Goal: Task Accomplishment & Management: Use online tool/utility

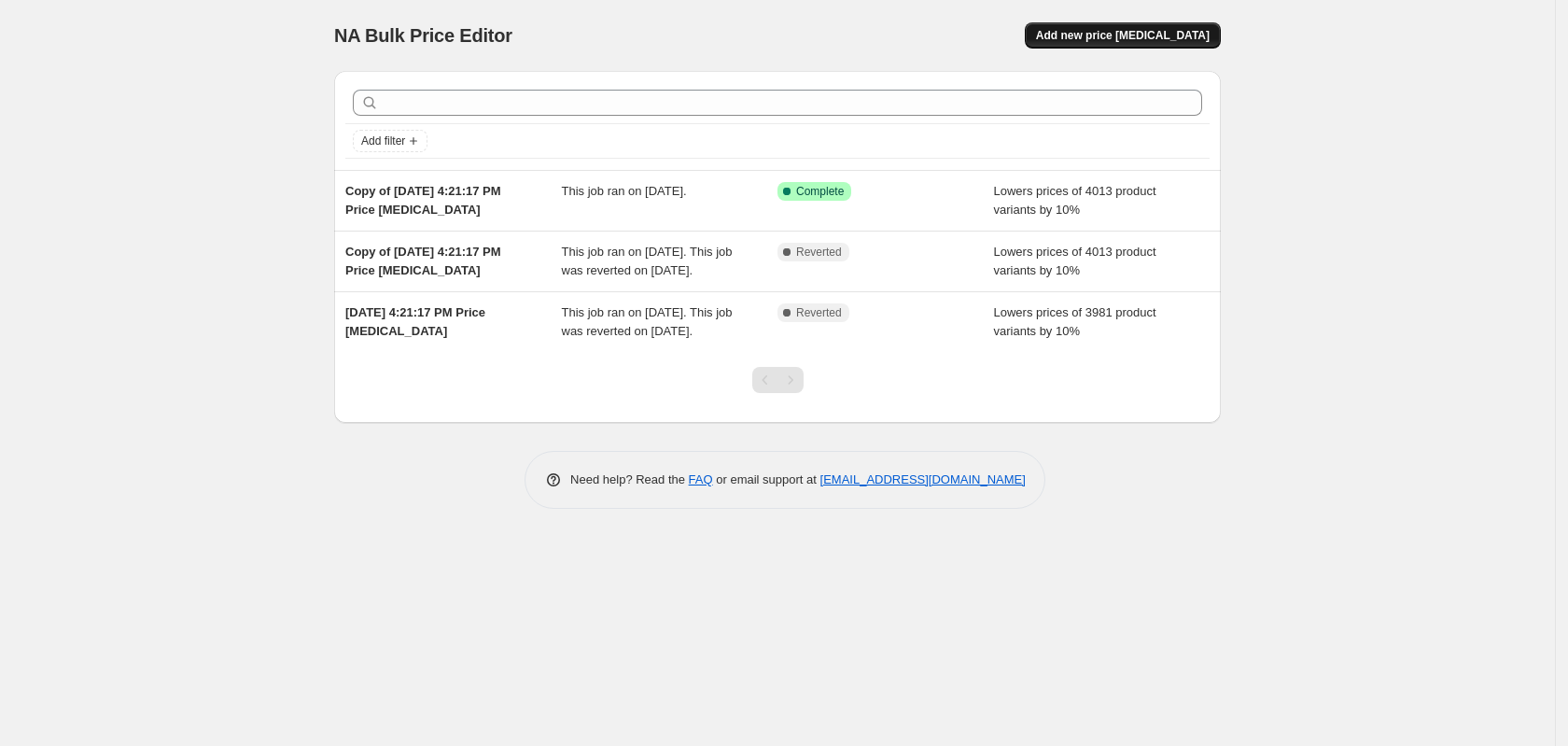
click at [1169, 30] on span "Add new price [MEDICAL_DATA]" at bounding box center [1122, 35] width 173 height 15
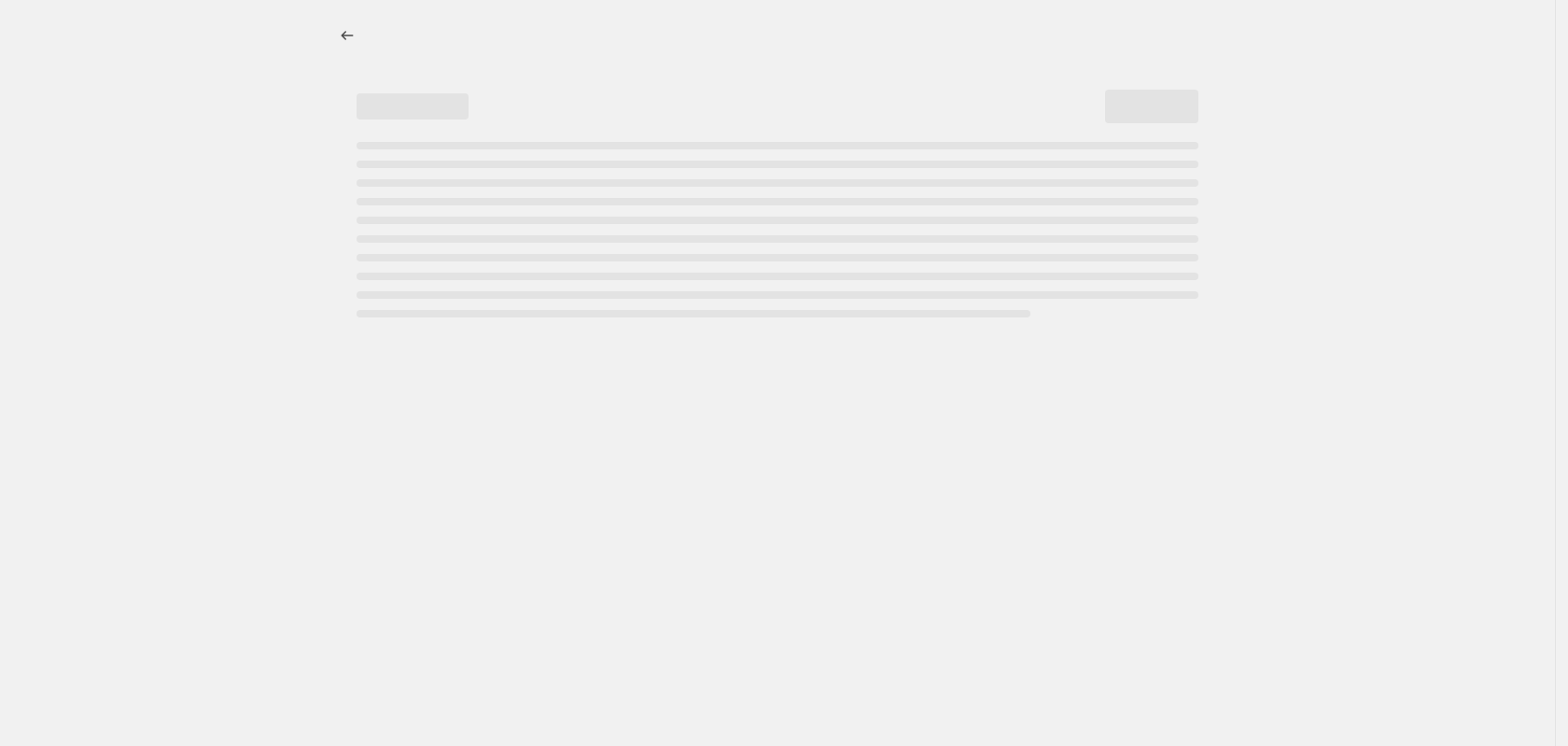
select select "percentage"
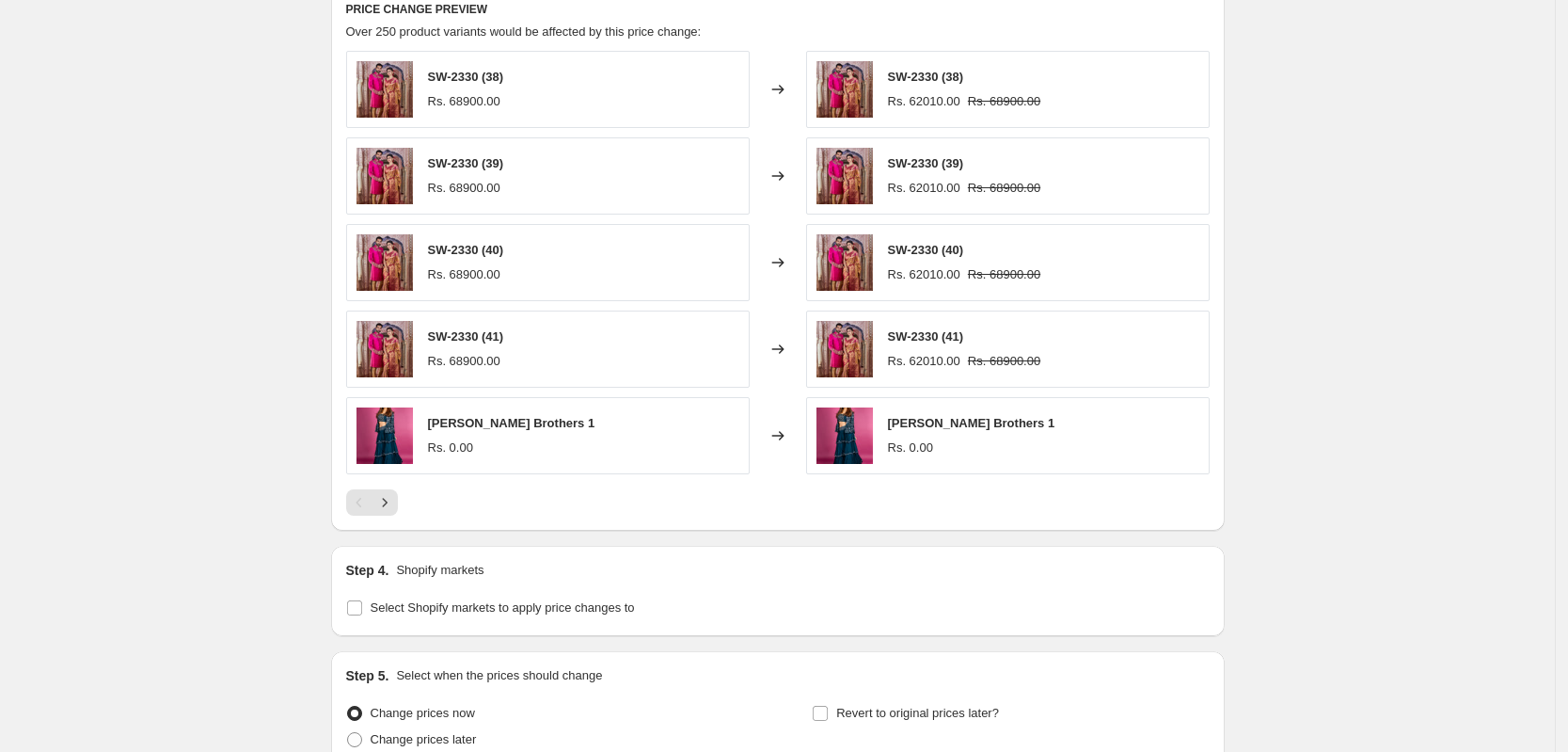
scroll to position [1236, 0]
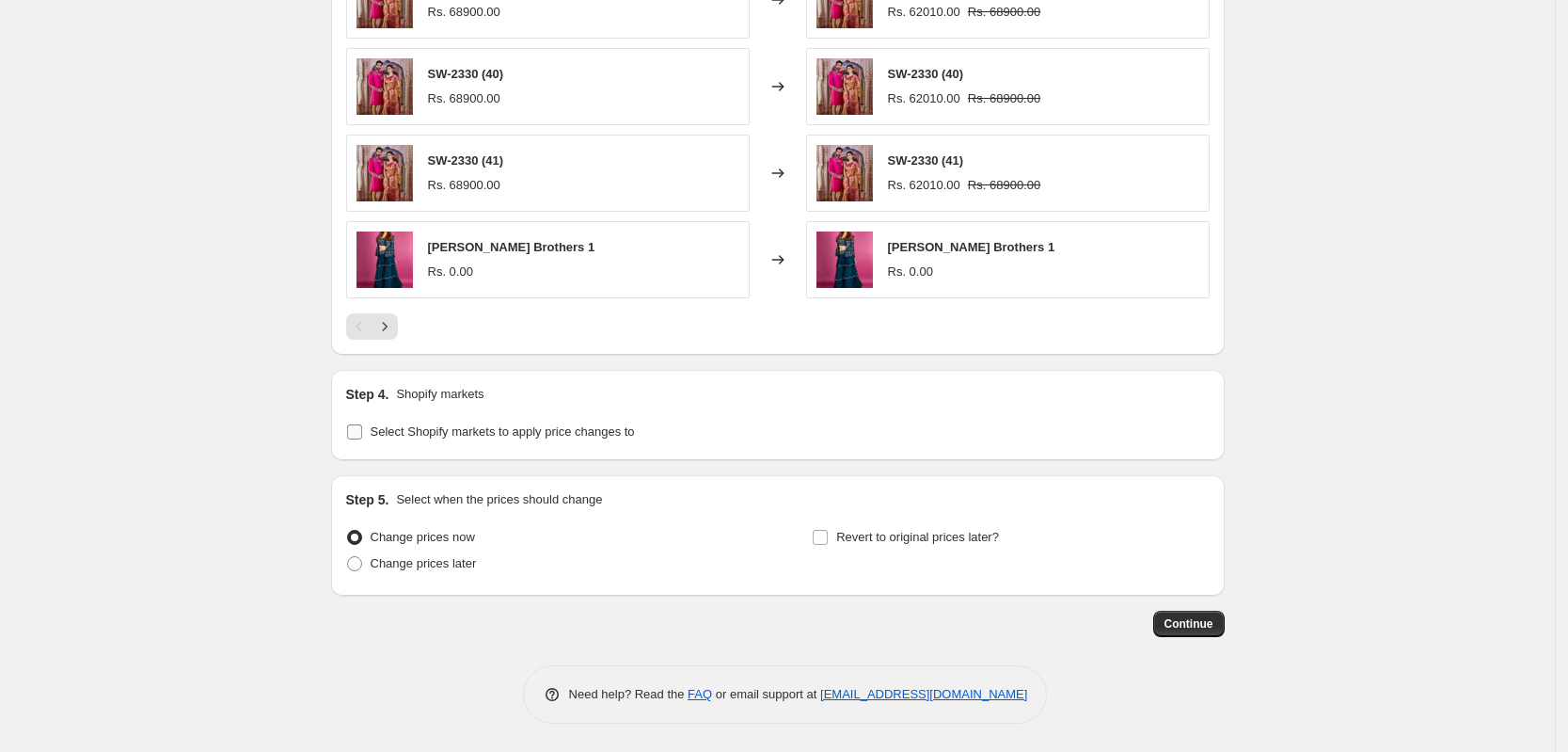
click at [362, 434] on input "Select Shopify markets to apply price changes to" at bounding box center [354, 431] width 15 height 15
checkbox input "true"
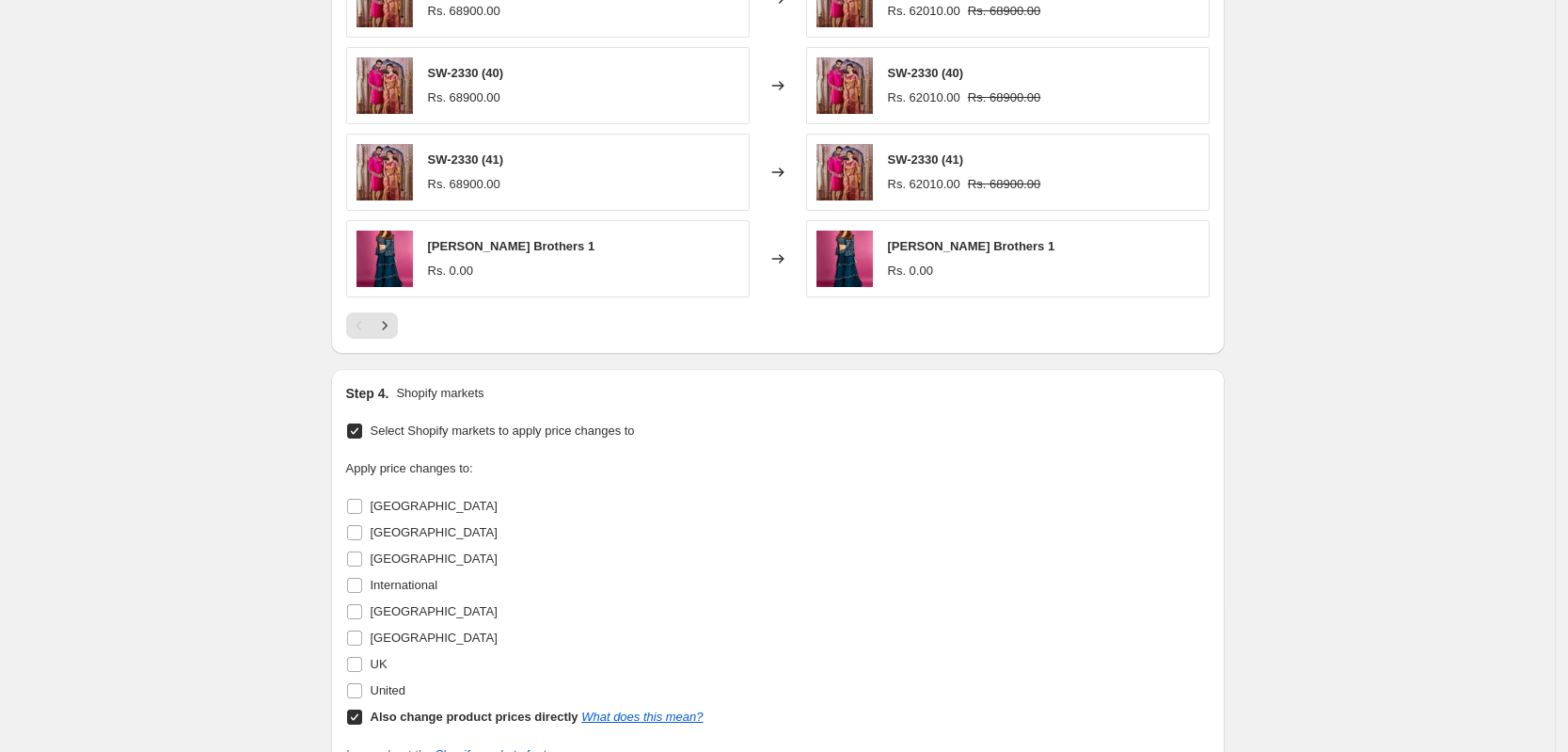
click at [358, 719] on input "Also change product prices directly What does this mean?" at bounding box center [354, 717] width 15 height 15
checkbox input "false"
click at [354, 562] on input "[GEOGRAPHIC_DATA]" at bounding box center [354, 558] width 15 height 15
checkbox input "true"
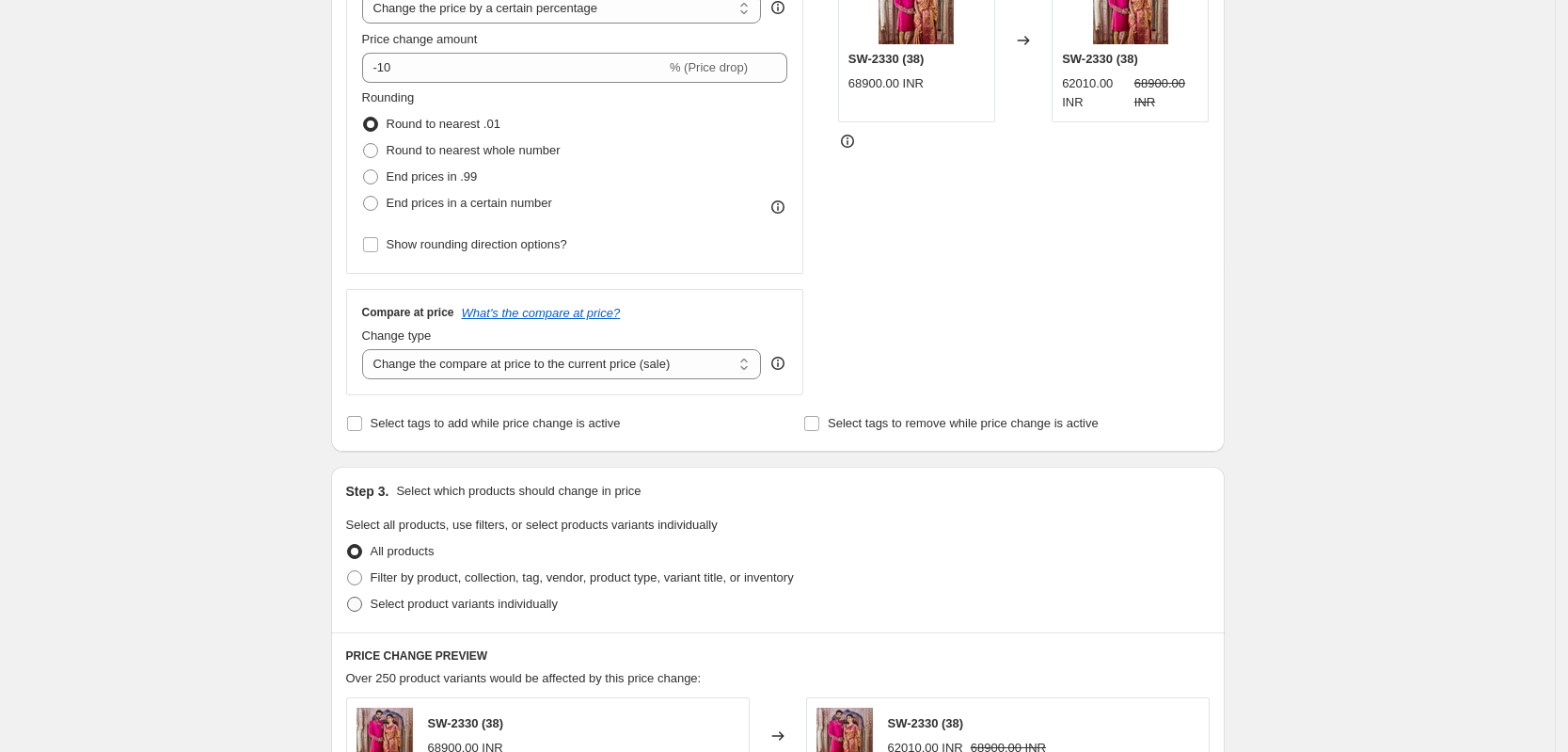
scroll to position [530, 0]
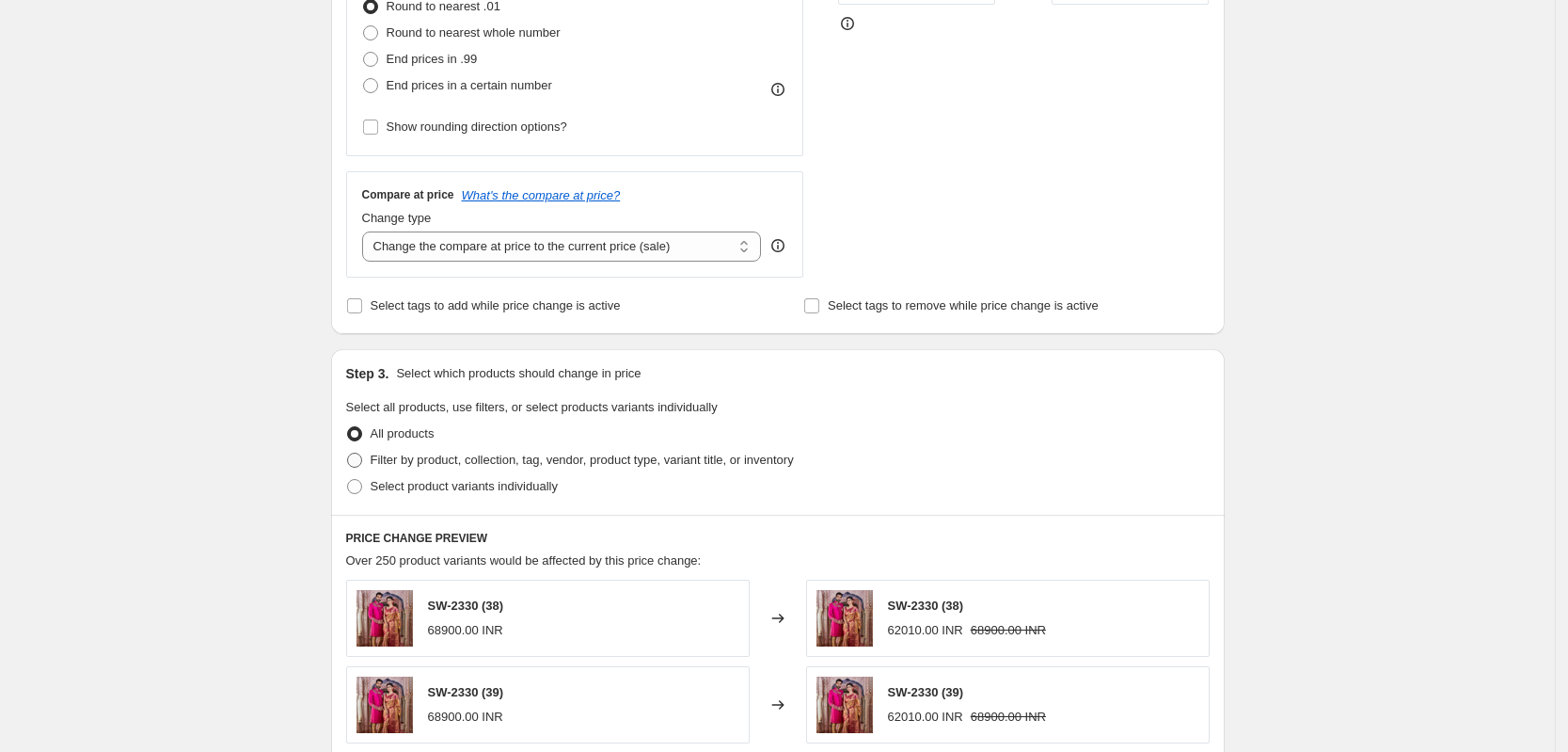
click at [369, 462] on label "Filter by product, collection, tag, vendor, product type, variant title, or inv…" at bounding box center [569, 459] width 448 height 26
click at [348, 454] on input "Filter by product, collection, tag, vendor, product type, variant title, or inv…" at bounding box center [347, 453] width 1 height 1
radio input "true"
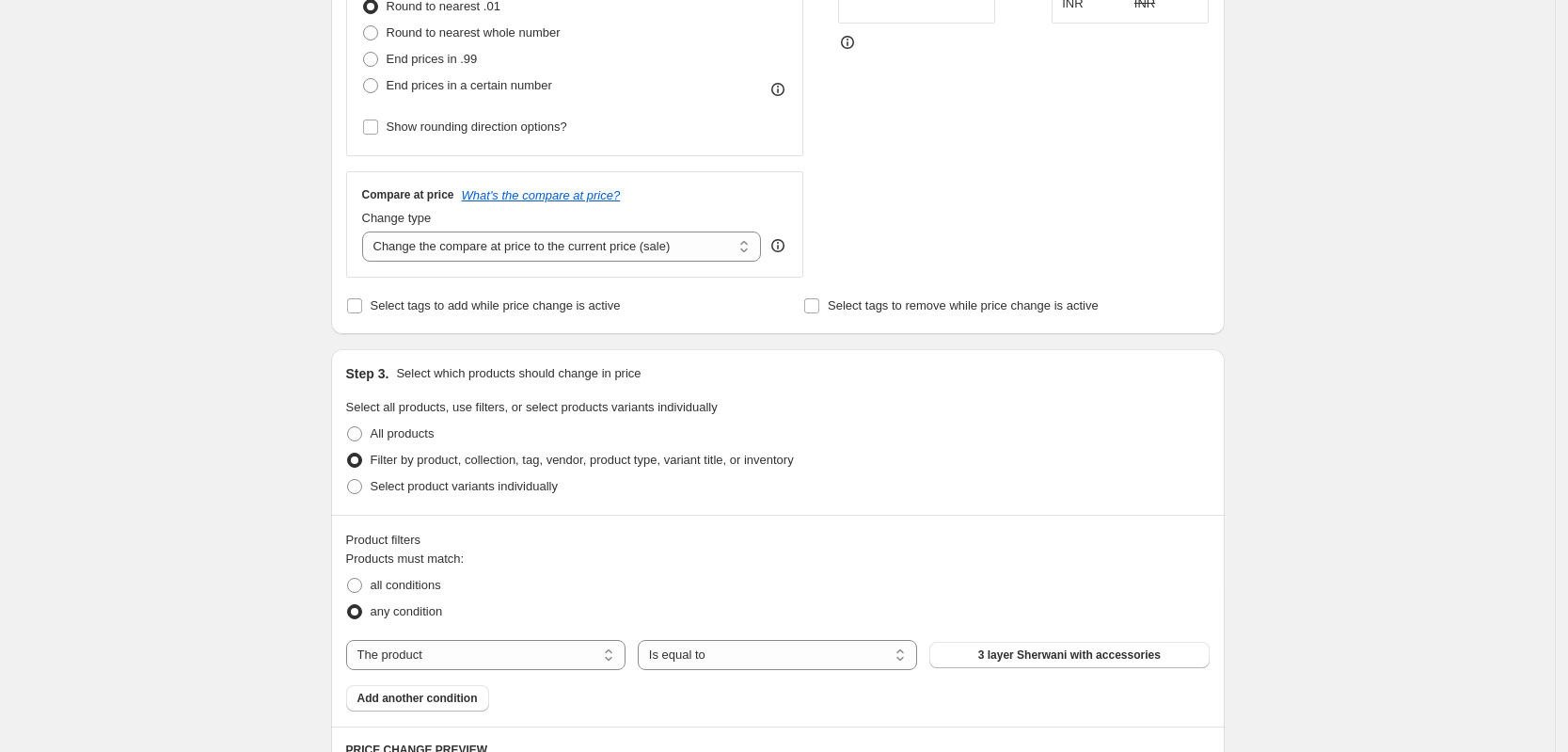
scroll to position [765, 0]
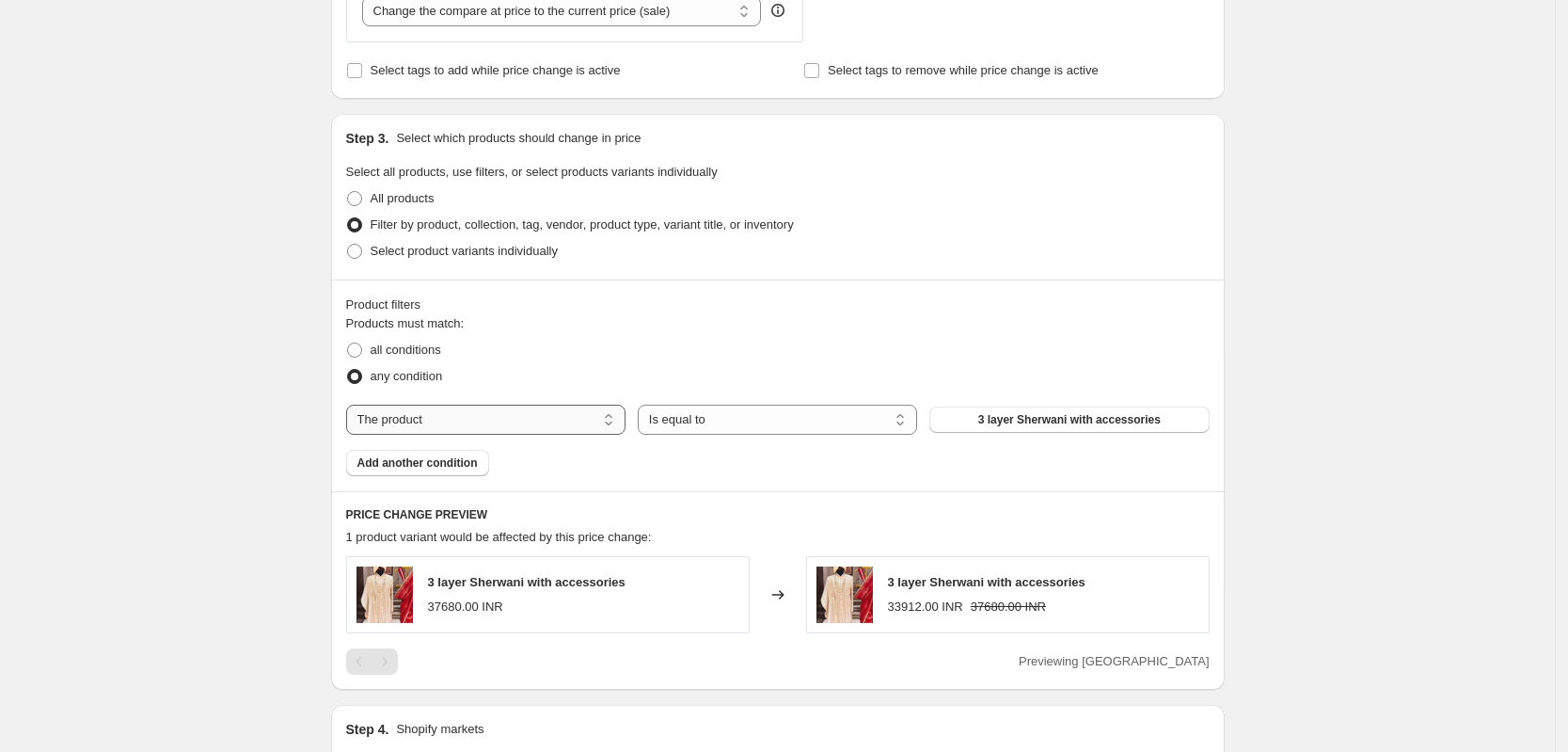
click at [608, 425] on select "The product The product's collection The product's tag The product's vendor The…" at bounding box center [486, 419] width 280 height 30
select select "tag"
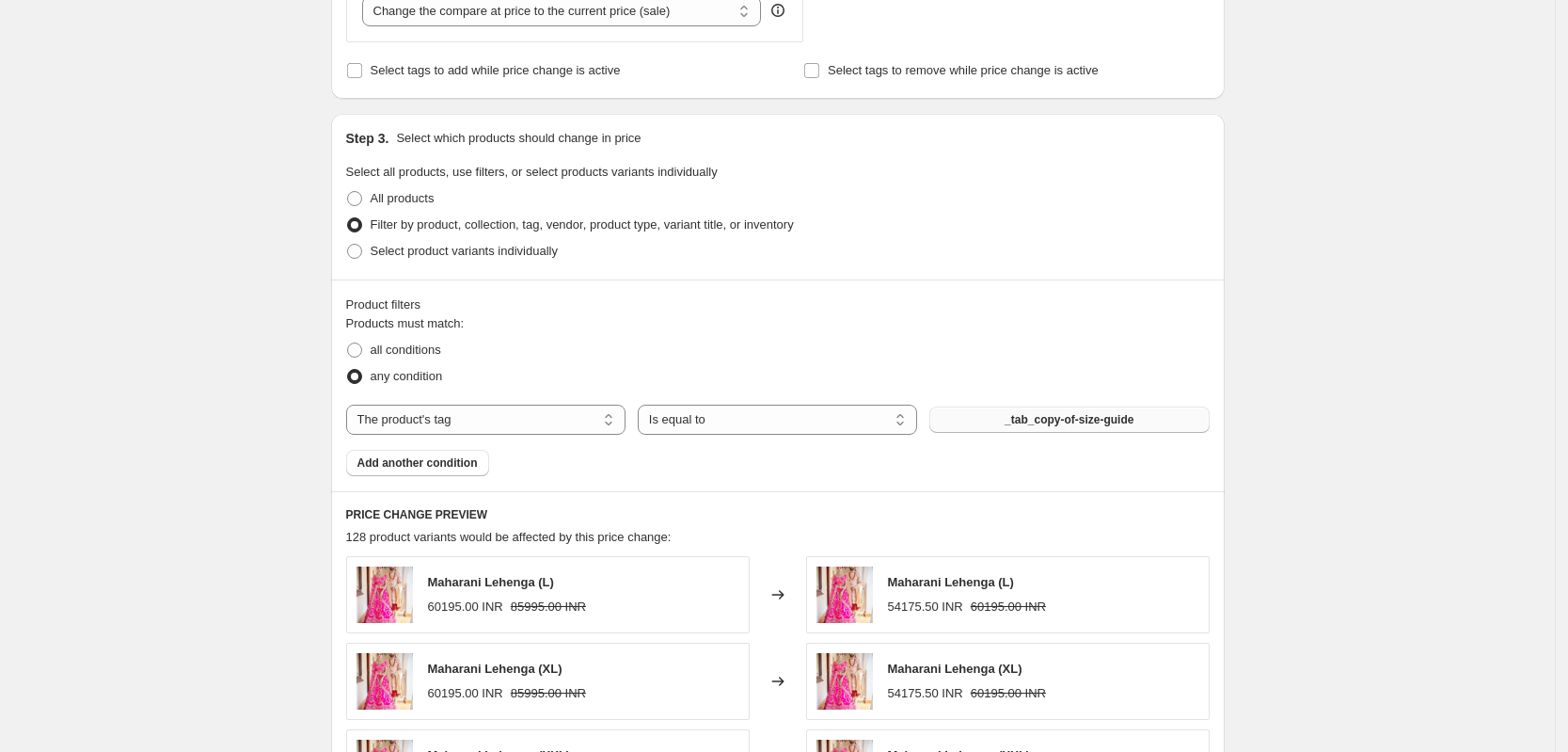
click at [1016, 422] on span "_tab_copy-of-size-guide" at bounding box center [1069, 419] width 129 height 15
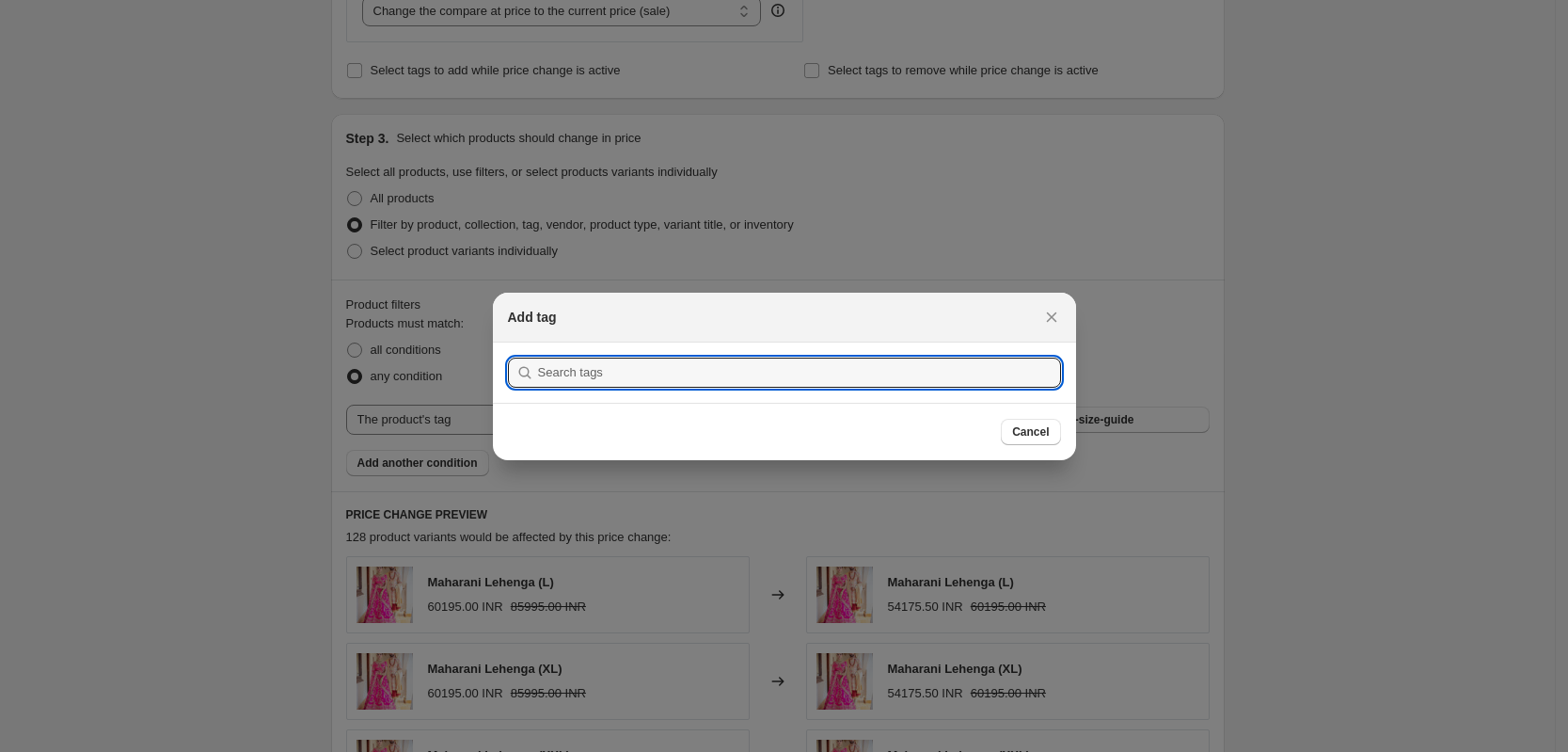
click at [202, 244] on div at bounding box center [784, 376] width 1568 height 752
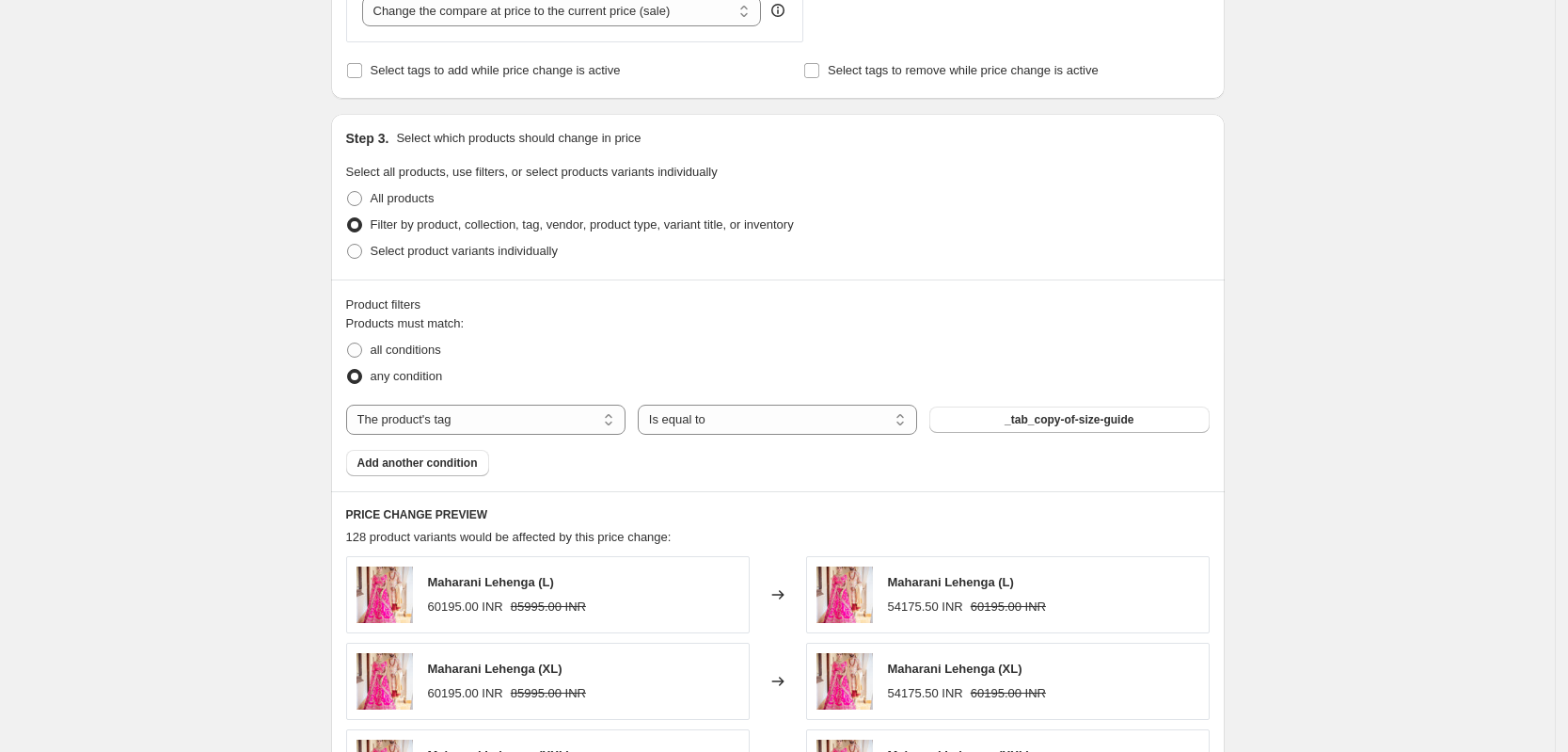
scroll to position [883, 0]
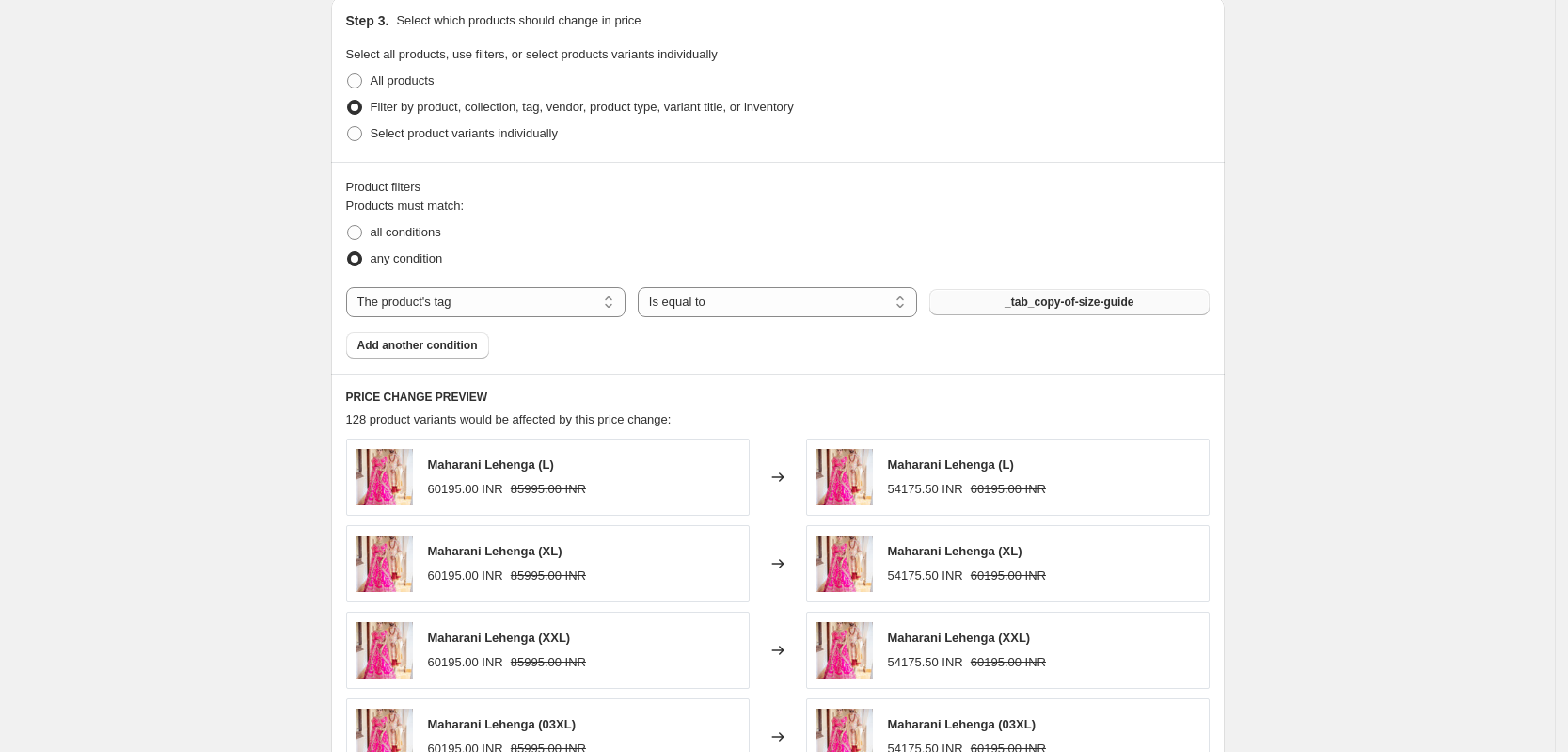
click at [1093, 301] on span "_tab_copy-of-size-guide" at bounding box center [1069, 301] width 129 height 15
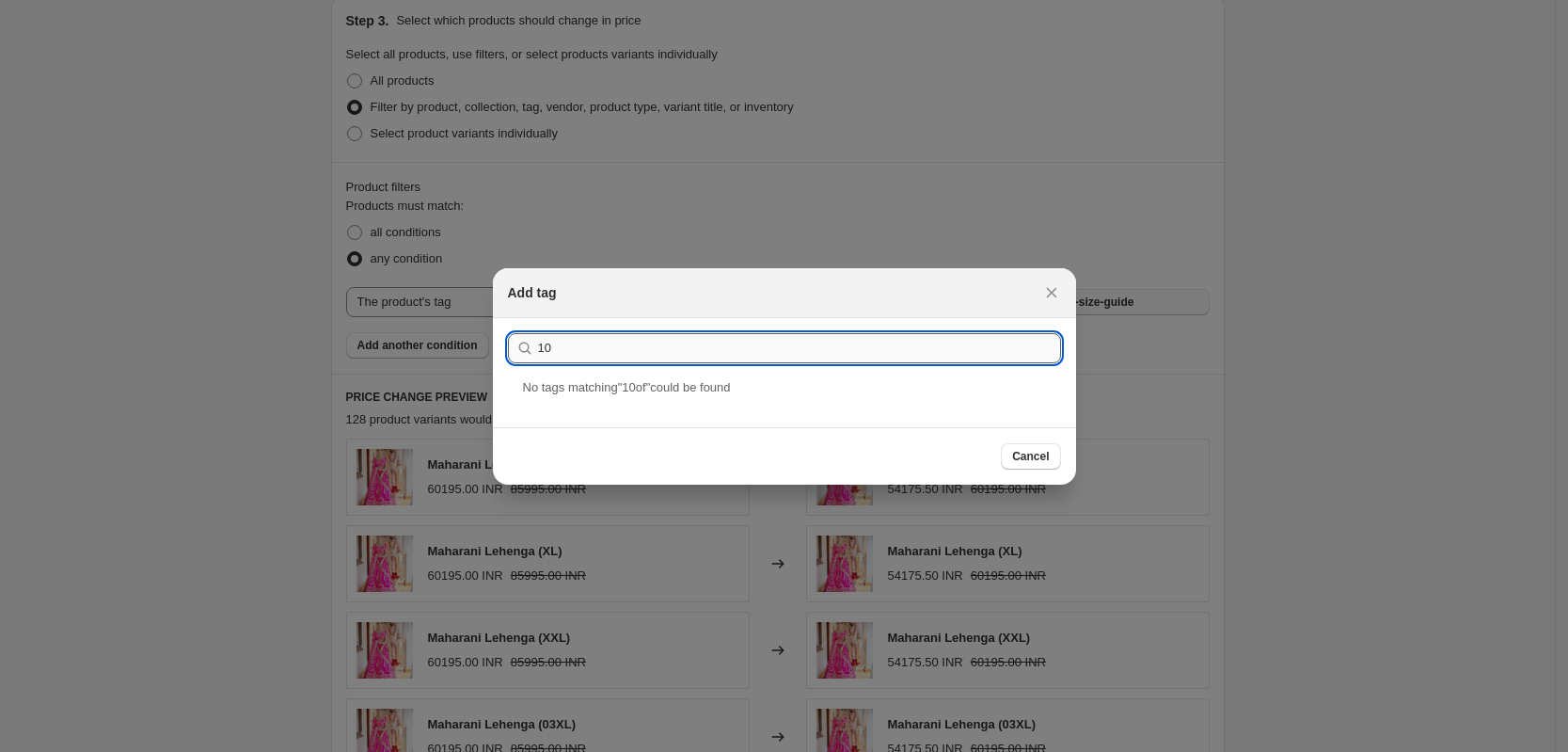
type input "1"
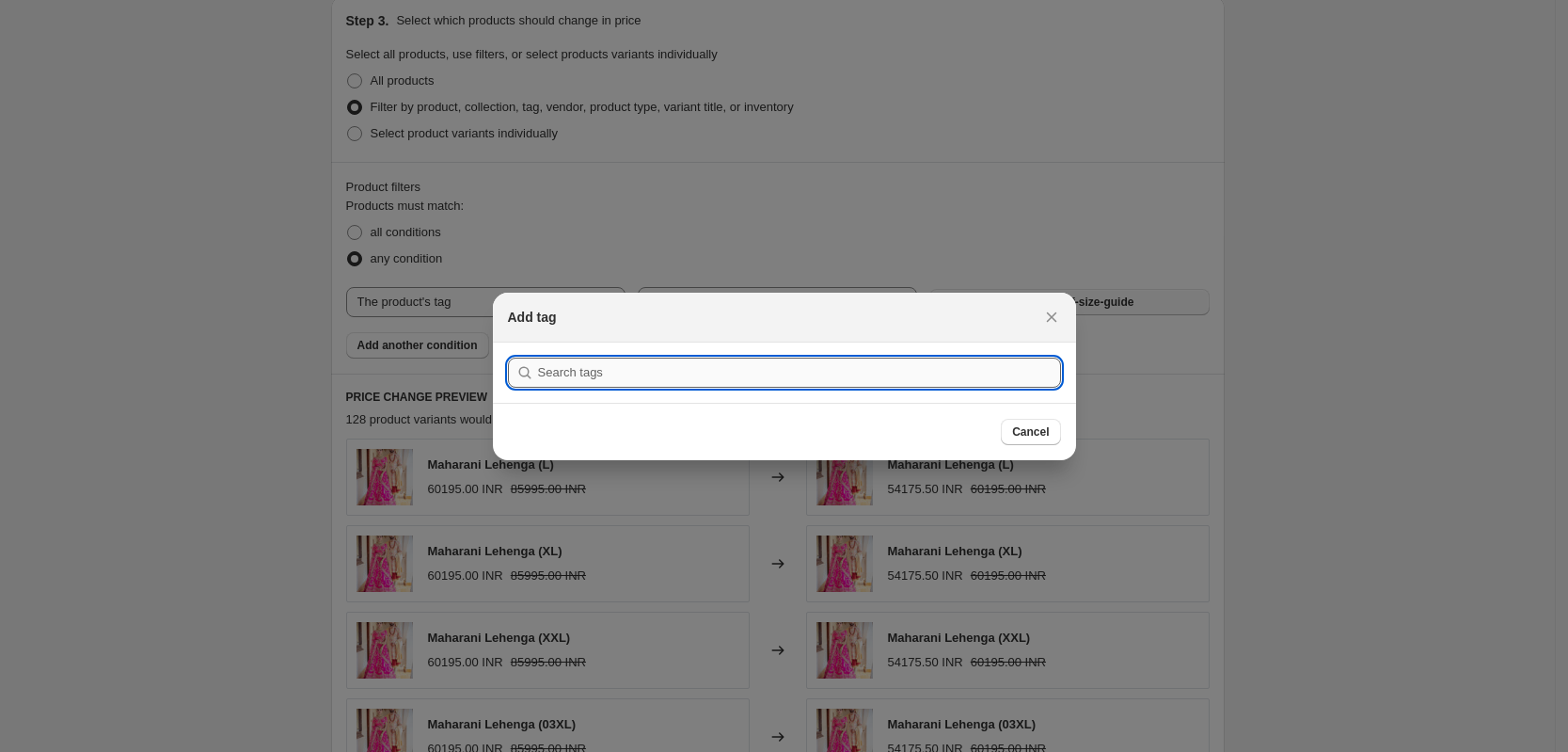
click at [615, 385] on input ":r2p:" at bounding box center [800, 373] width 523 height 30
click at [597, 375] on input ":r2p:" at bounding box center [800, 373] width 523 height 30
click at [317, 336] on div at bounding box center [784, 376] width 1568 height 752
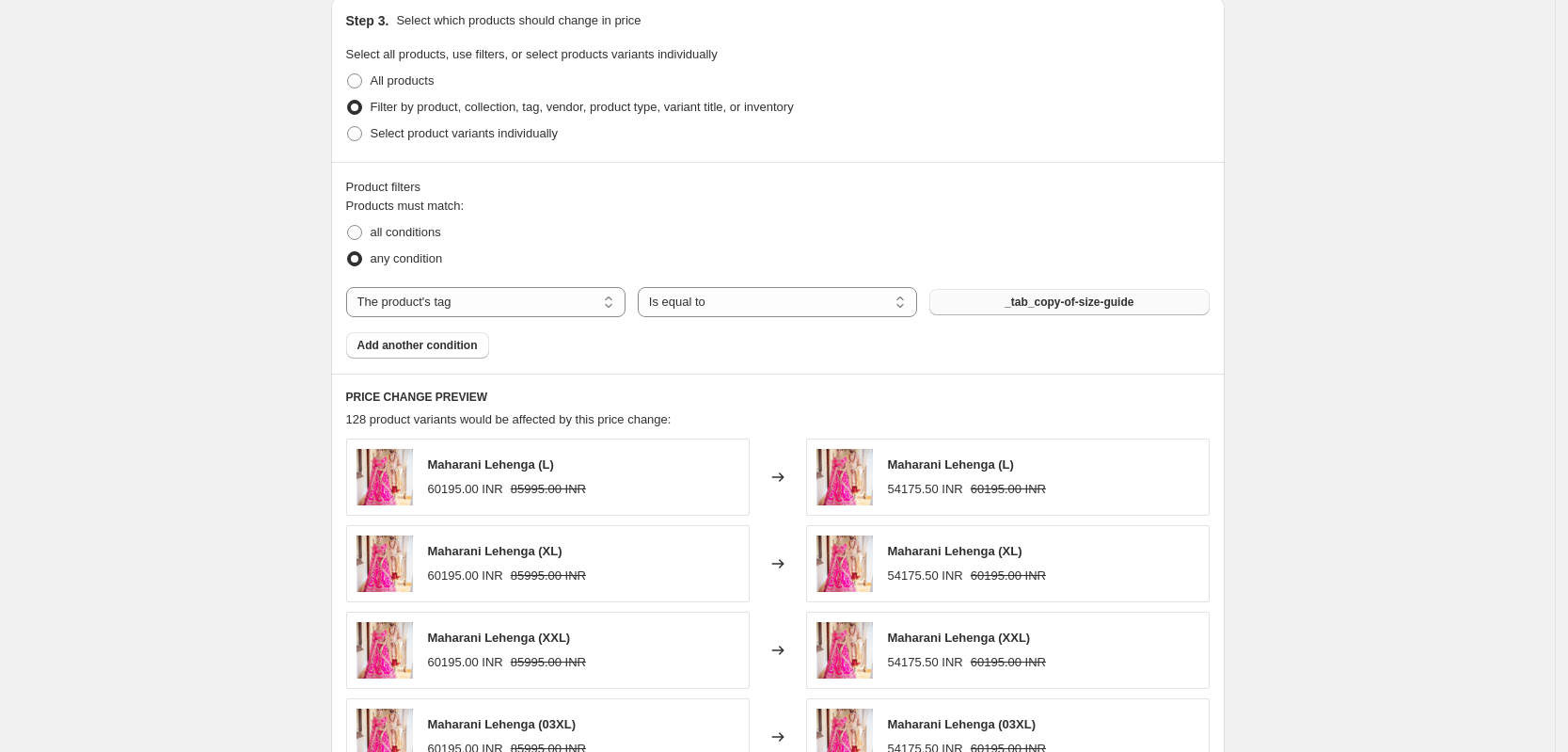
click at [1058, 299] on span "_tab_copy-of-size-guide" at bounding box center [1069, 301] width 129 height 15
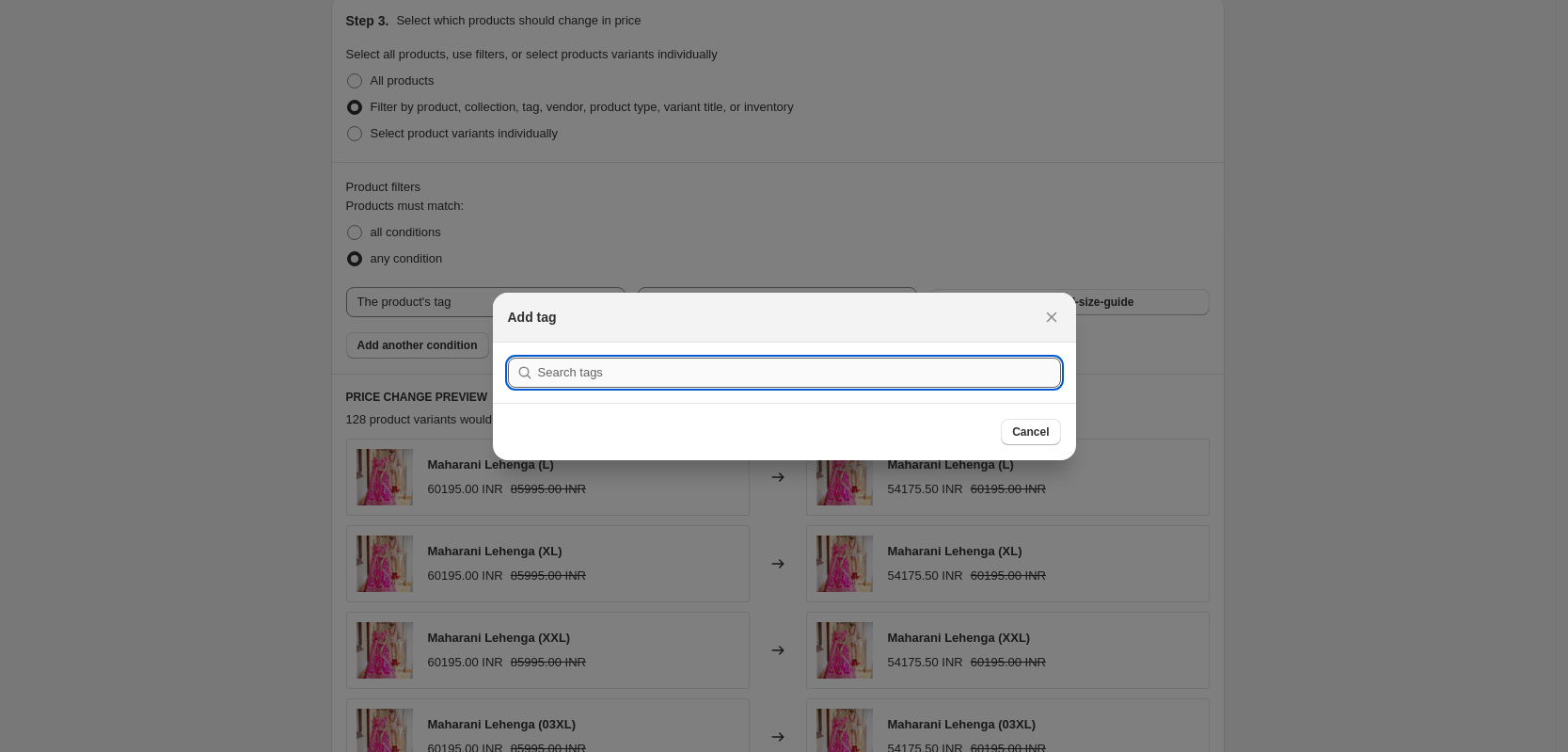
click at [694, 365] on input ":r2p:" at bounding box center [800, 373] width 523 height 30
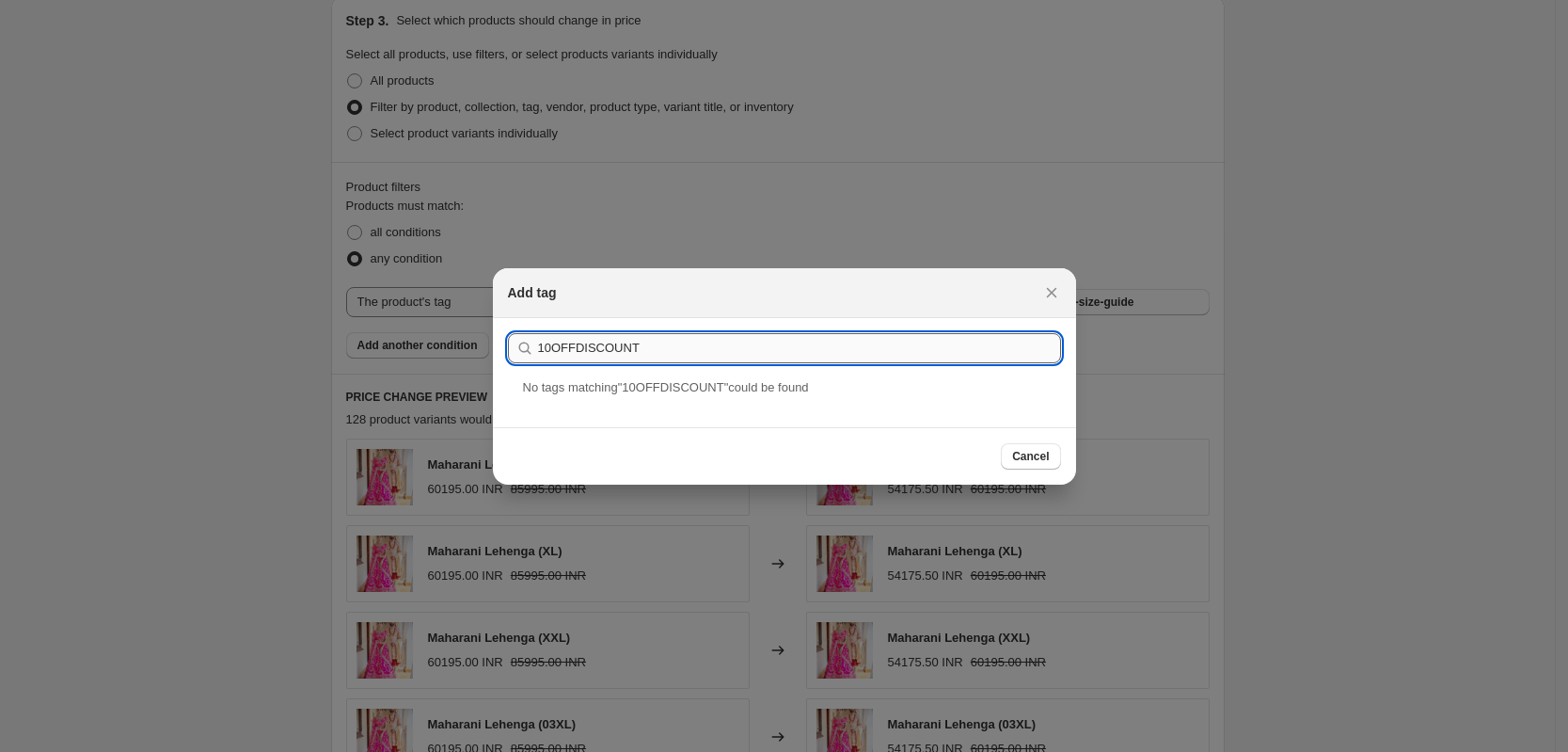
click at [566, 347] on input "10OFFDISCOUNT" at bounding box center [800, 348] width 523 height 30
type input "[DEMOGRAPHIC_DATA]"
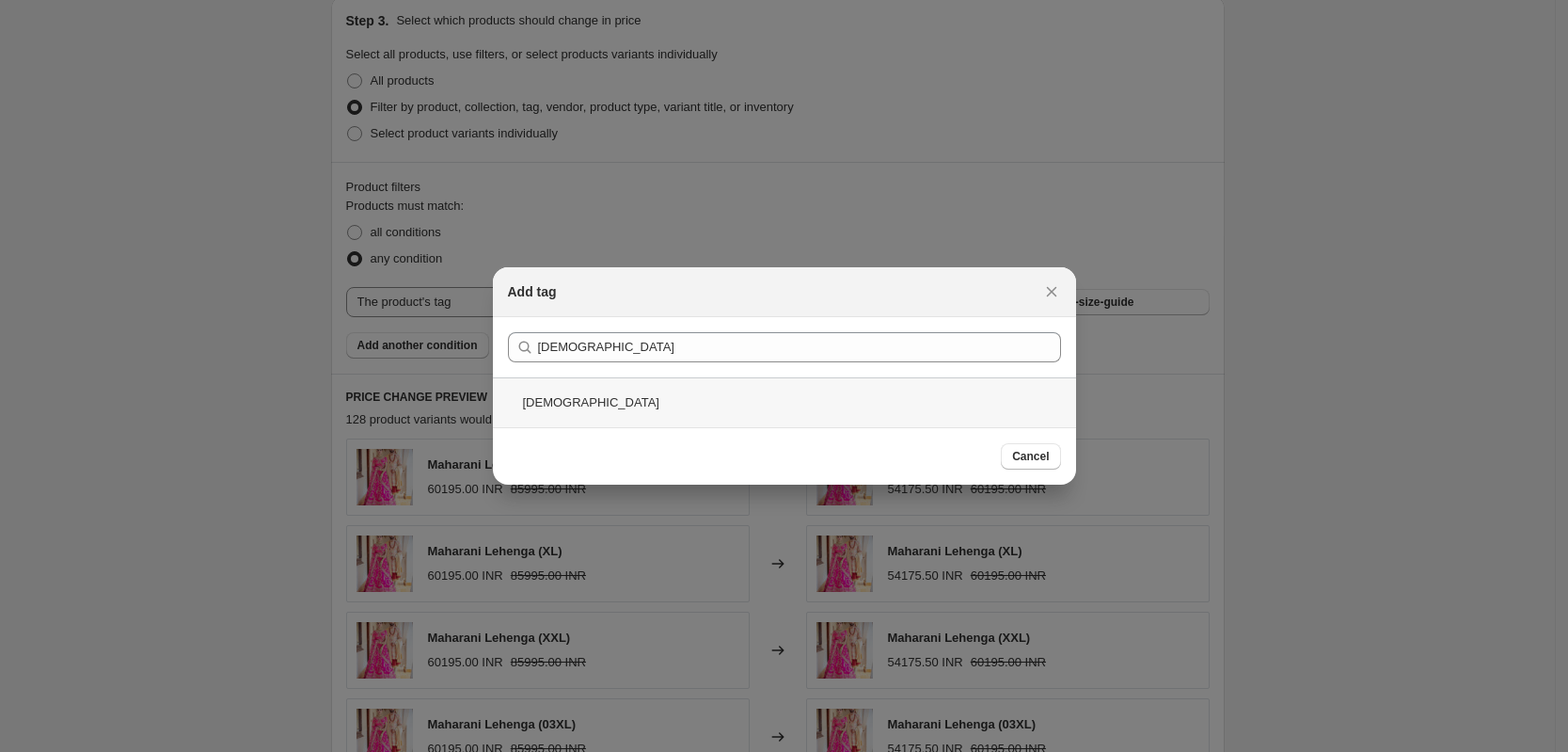
click at [578, 400] on div "[DEMOGRAPHIC_DATA]" at bounding box center [785, 402] width 583 height 50
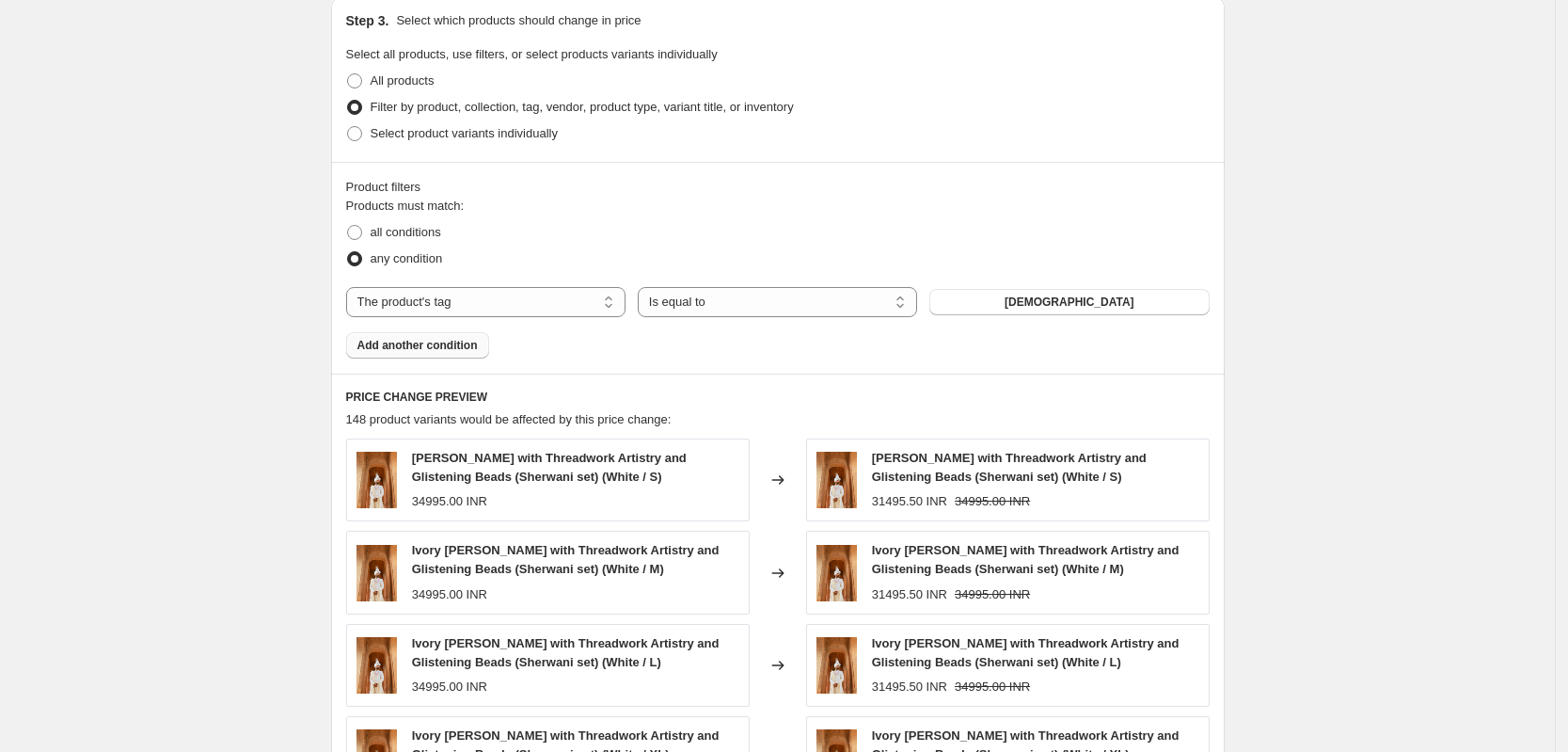
click at [413, 343] on span "Add another condition" at bounding box center [418, 344] width 121 height 15
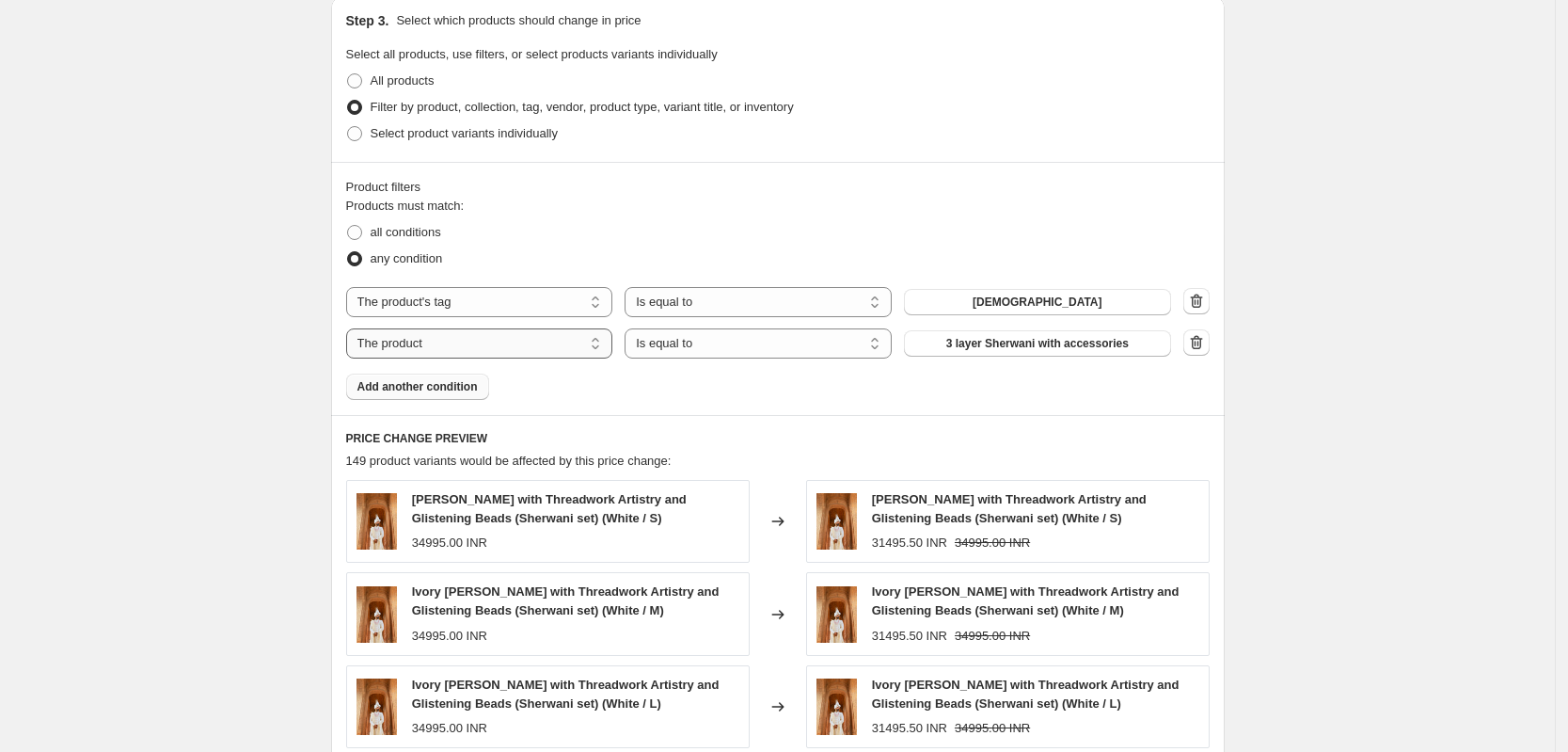
click at [521, 336] on select "The product The product's collection The product's tag The product's vendor The…" at bounding box center [480, 343] width 267 height 30
select select "product_type"
click at [723, 346] on select "Is equal to Is not equal to" at bounding box center [759, 343] width 267 height 30
click at [630, 329] on select "Is equal to Is not equal to" at bounding box center [759, 343] width 267 height 30
click at [603, 343] on select "The product The product's collection The product's tag The product's vendor The…" at bounding box center [480, 343] width 267 height 30
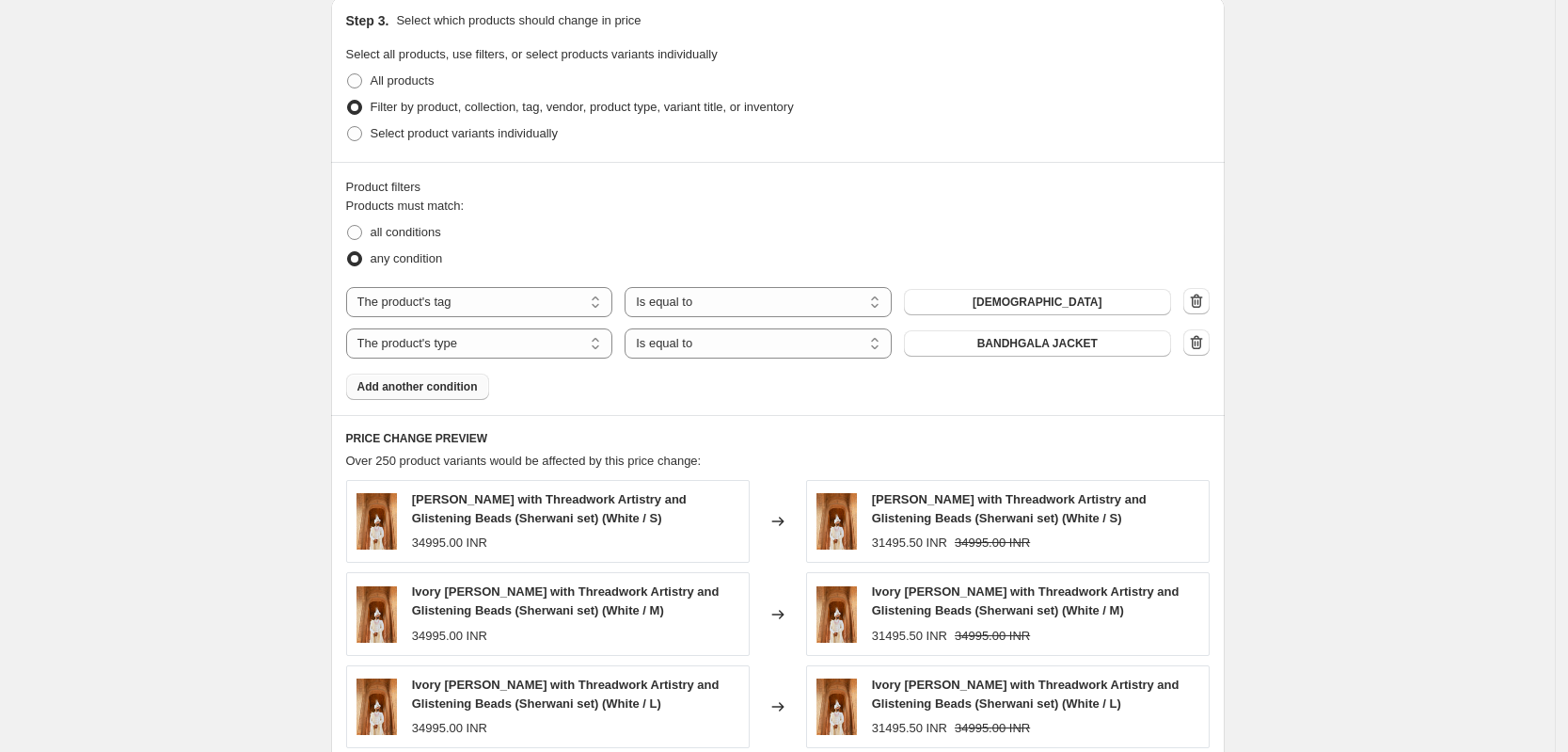
click at [836, 387] on div "Products must match: all conditions any condition The product The product's col…" at bounding box center [778, 298] width 864 height 203
click at [1009, 349] on span "BANDHGALA JACKET" at bounding box center [1039, 342] width 121 height 15
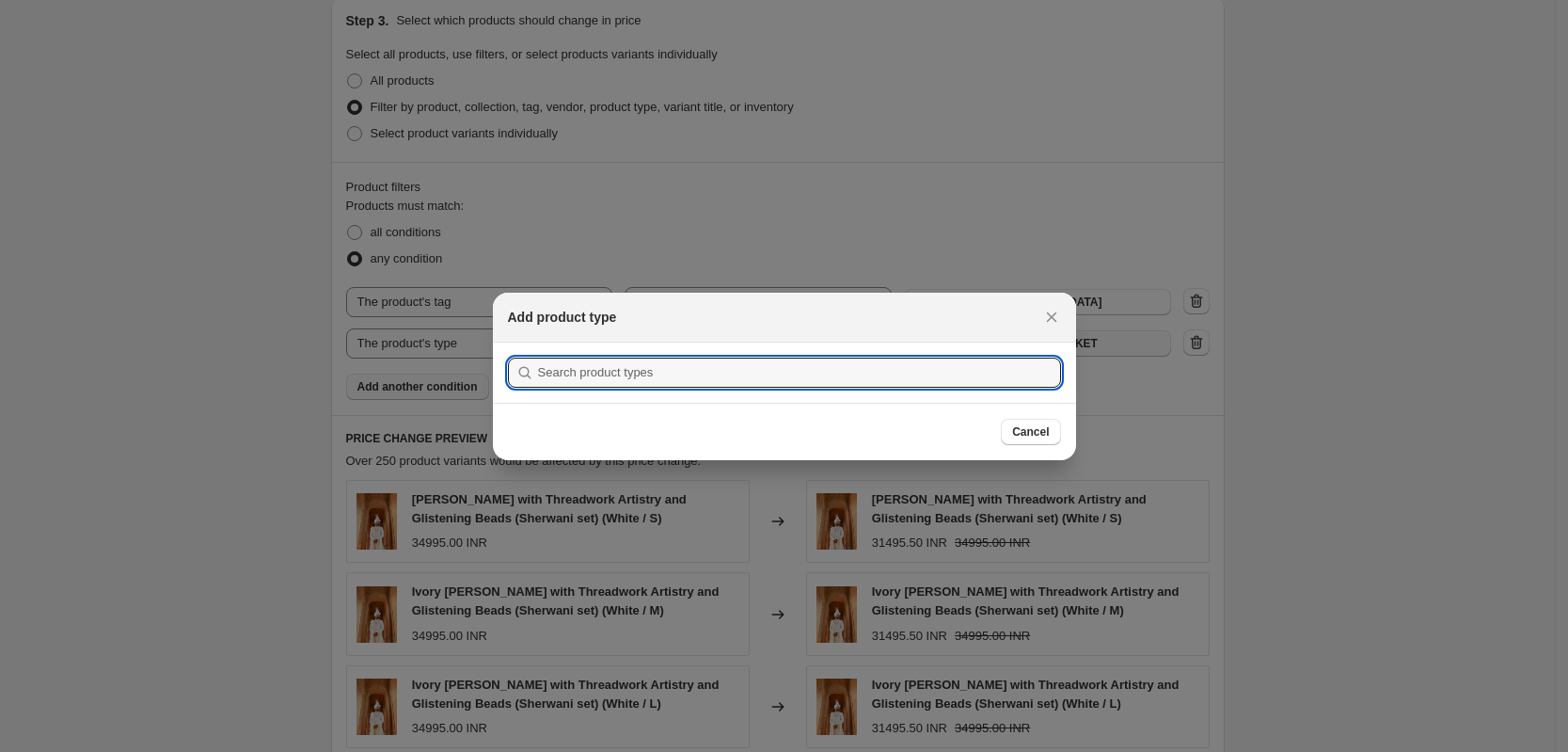
scroll to position [0, 0]
click at [875, 370] on input ":r33:" at bounding box center [800, 373] width 523 height 30
click at [708, 253] on div at bounding box center [784, 376] width 1568 height 752
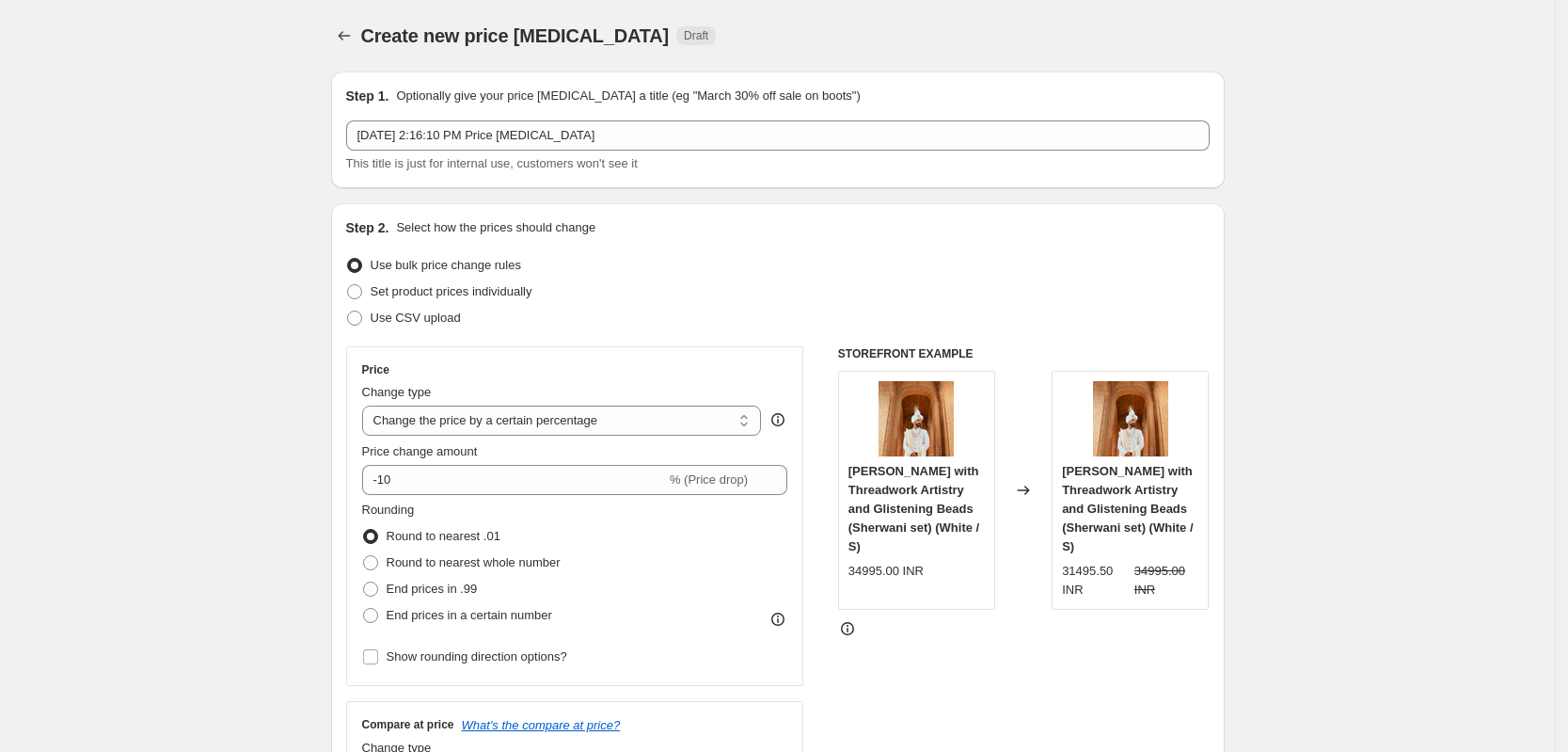
scroll to position [883, 0]
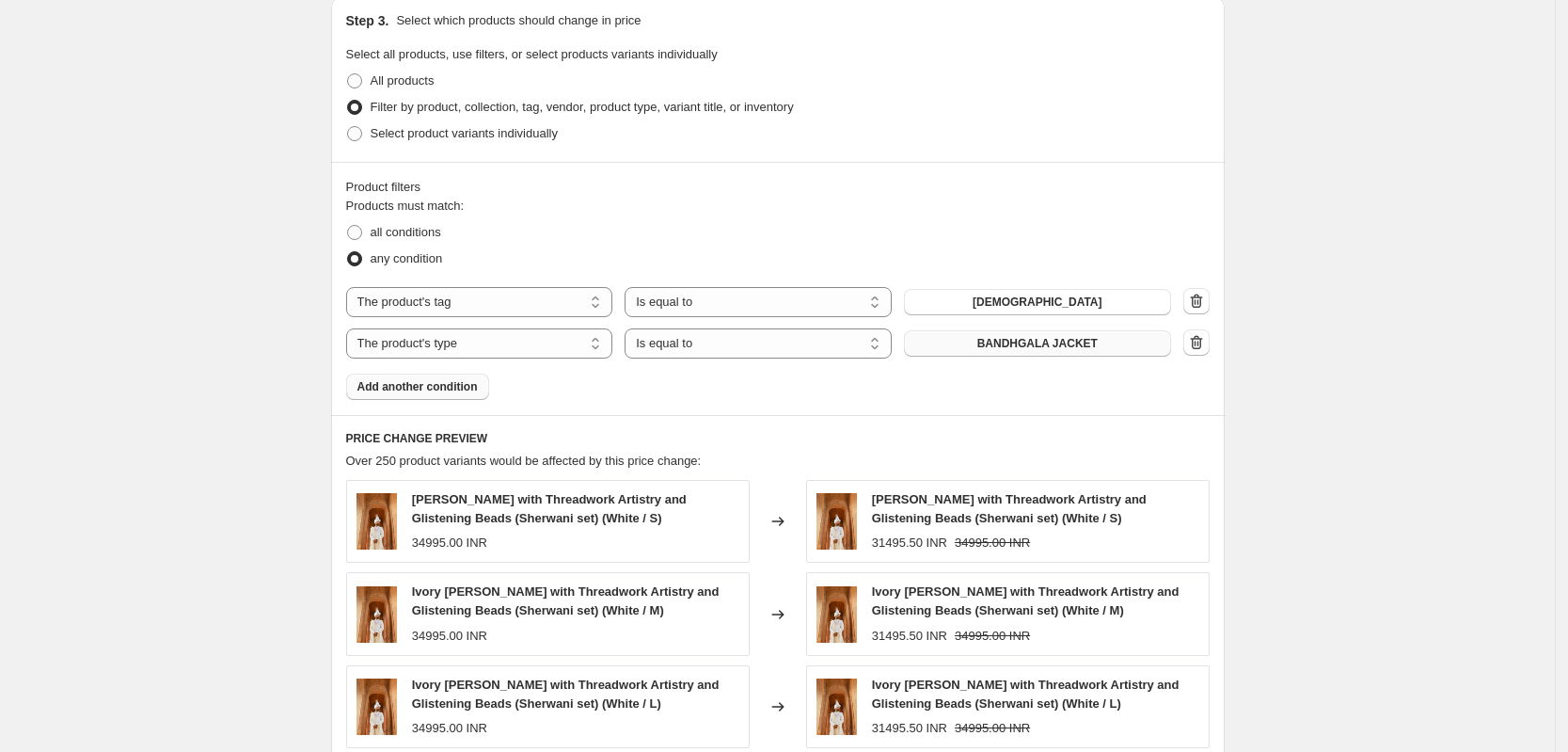
click at [1035, 345] on span "BANDHGALA JACKET" at bounding box center [1039, 342] width 121 height 15
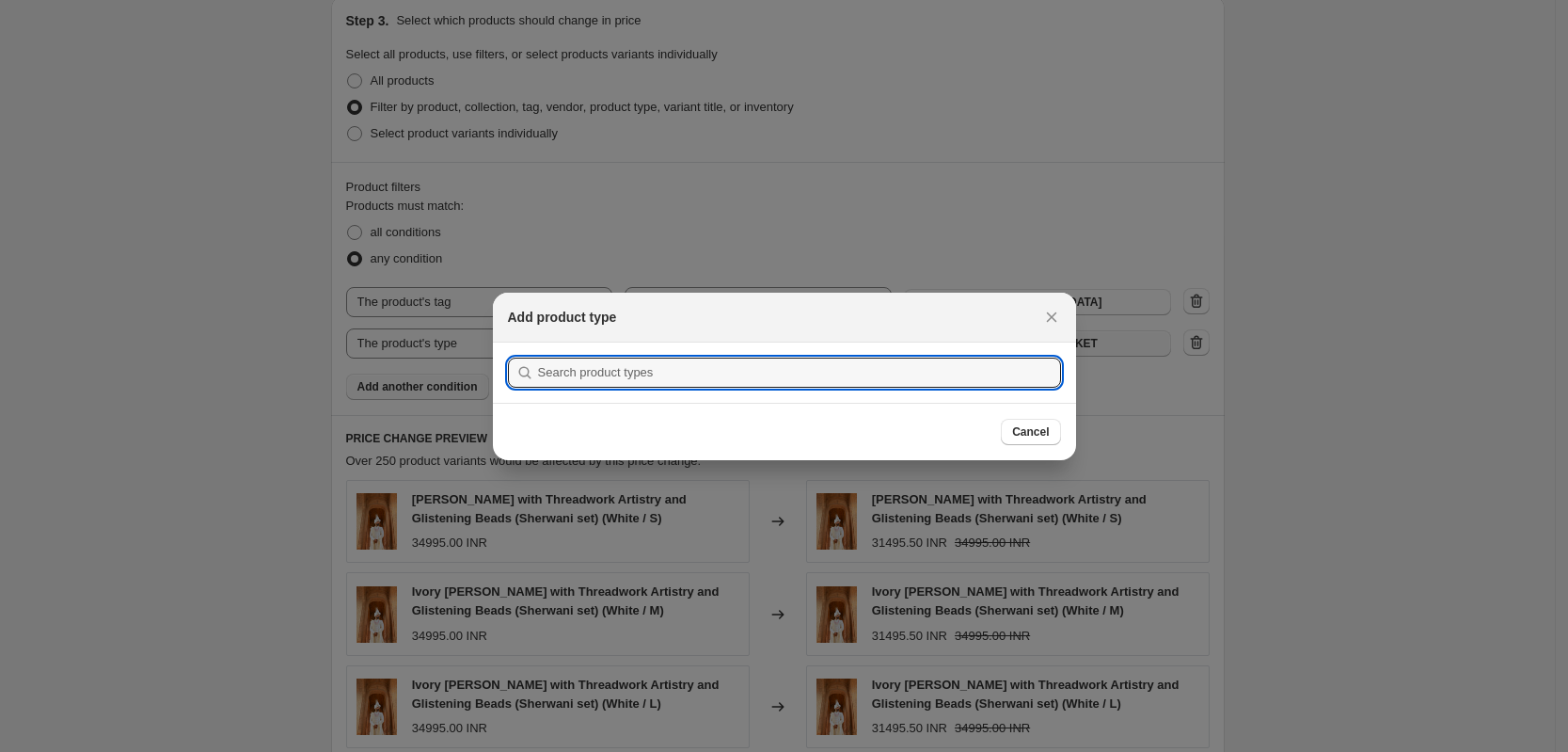
scroll to position [0, 0]
click at [790, 365] on input ":r33:" at bounding box center [800, 373] width 523 height 30
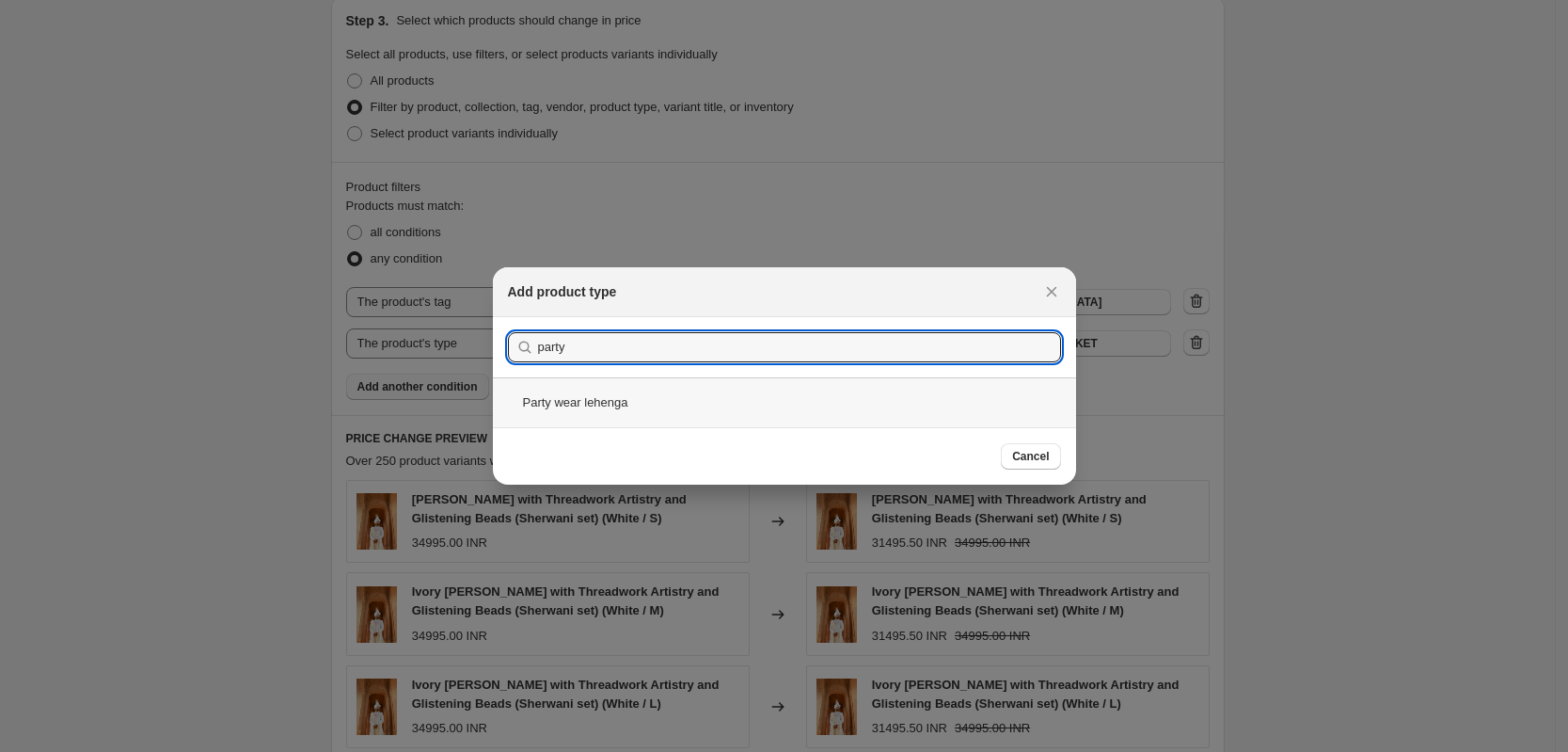
type input "party"
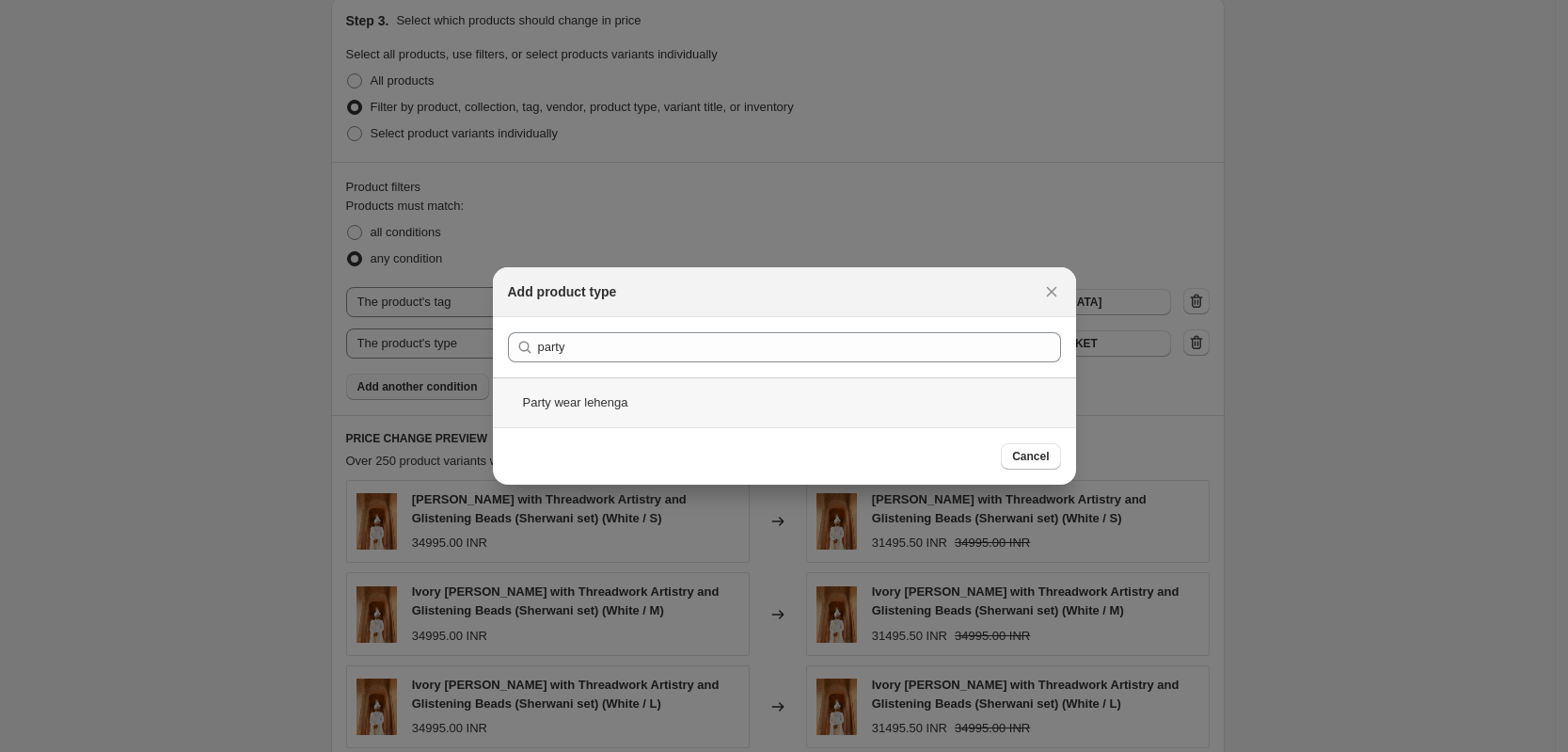
click at [611, 412] on div "Party wear lehenga" at bounding box center [785, 402] width 583 height 50
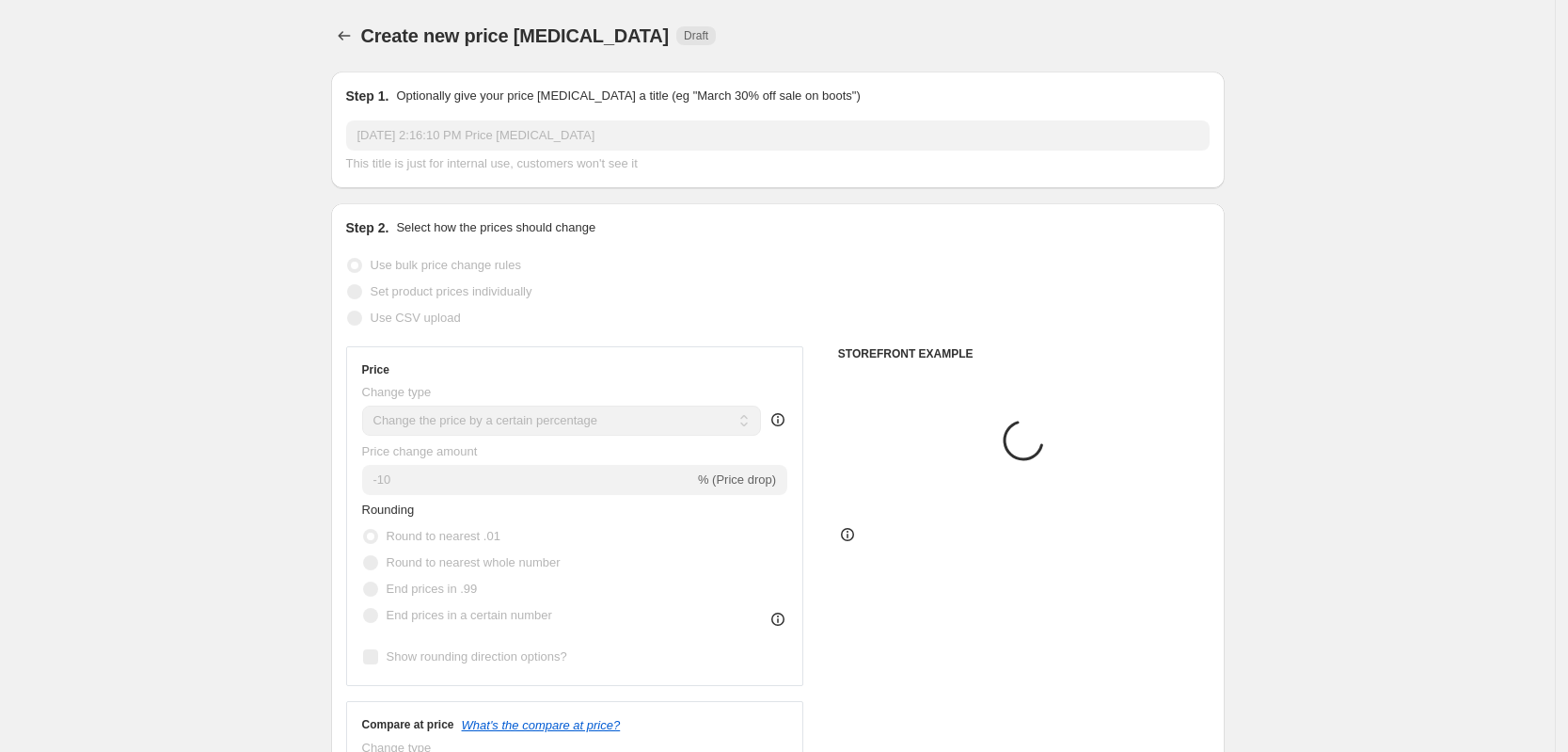
scroll to position [883, 0]
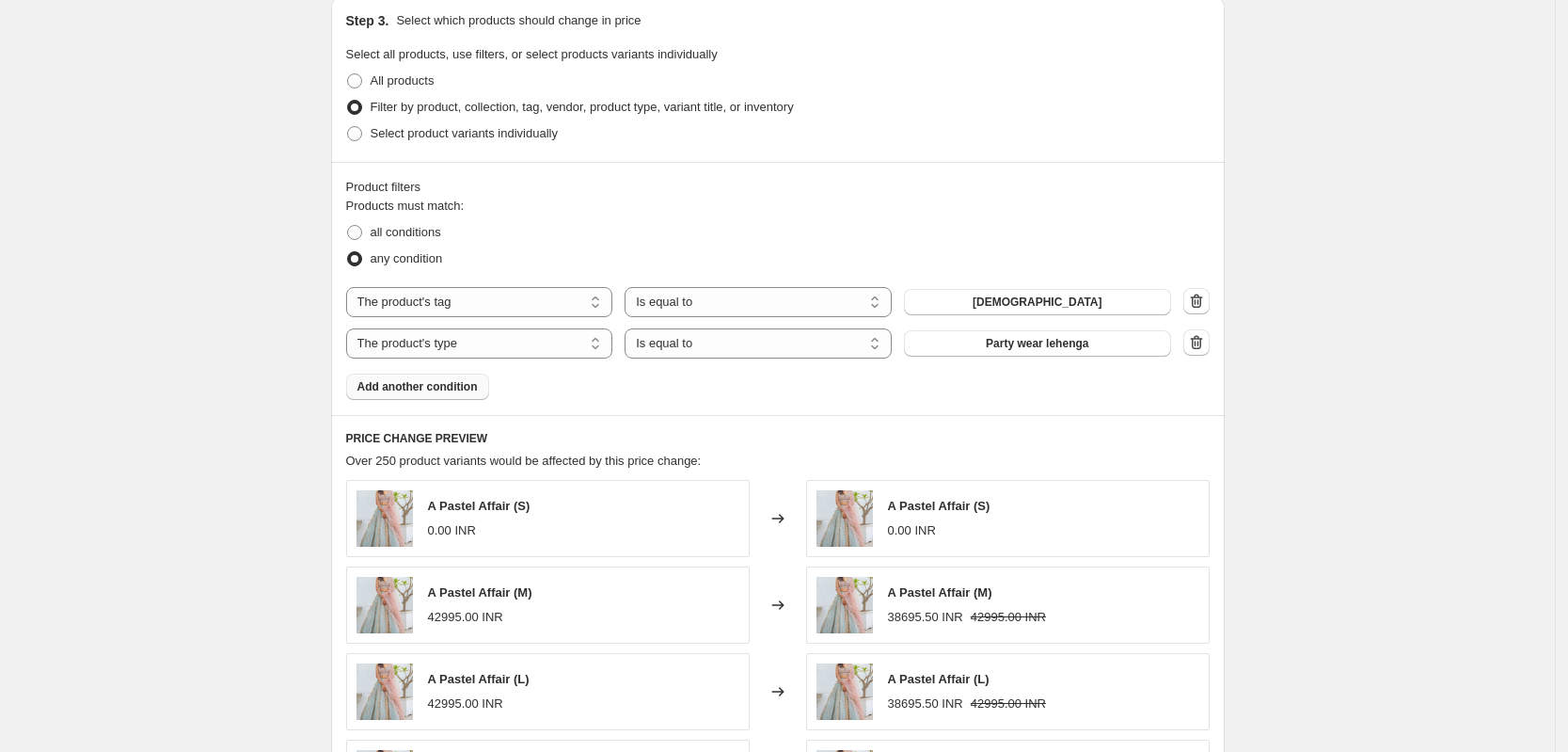
click at [452, 386] on span "Add another condition" at bounding box center [418, 386] width 121 height 15
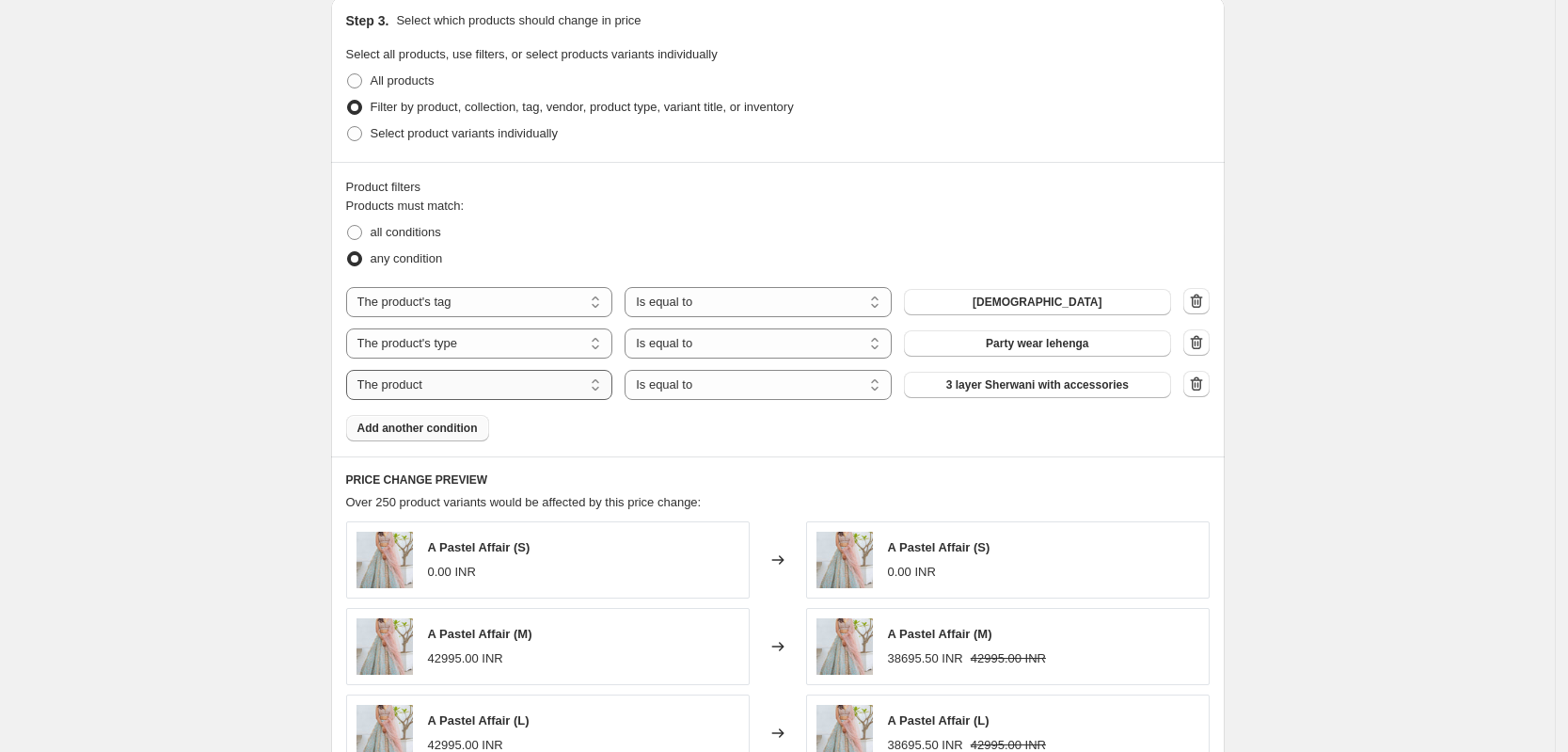
click at [574, 393] on select "The product The product's collection The product's tag The product's vendor The…" at bounding box center [480, 384] width 267 height 30
select select "product_type"
click at [1031, 390] on span "BANDHGALA JACKET" at bounding box center [1039, 384] width 121 height 15
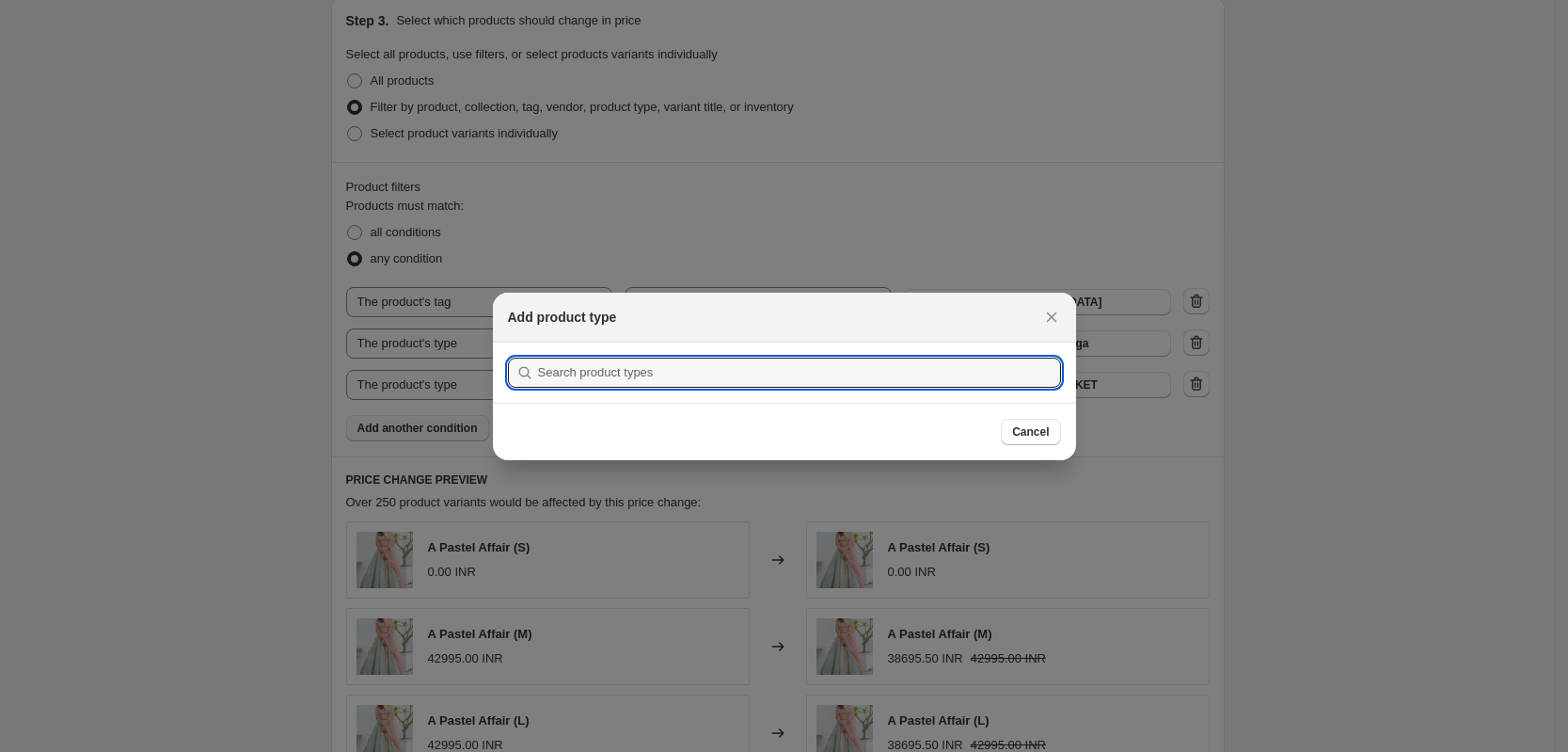
scroll to position [0, 0]
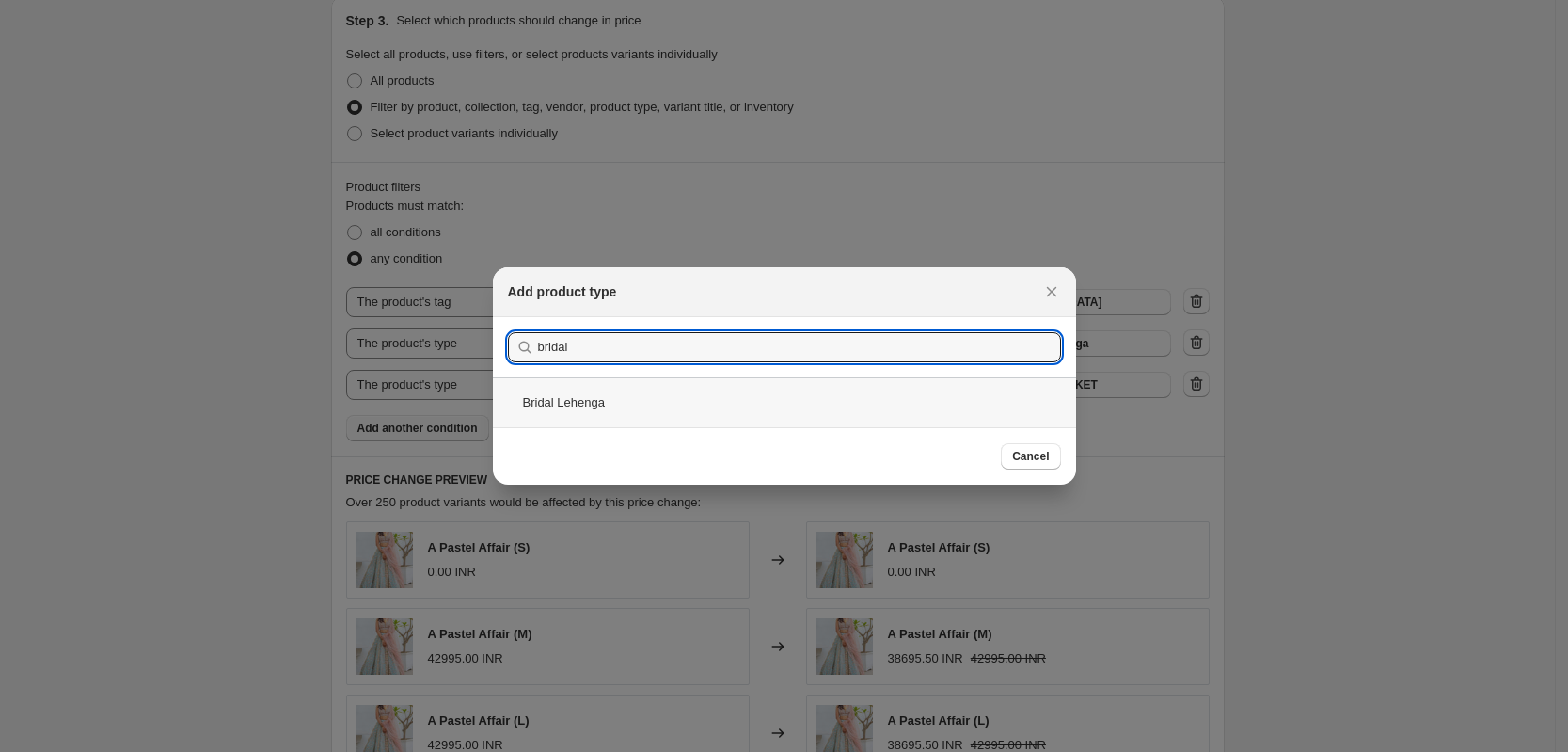
type input "bridal"
click at [569, 401] on div "Bridal Lehenga" at bounding box center [785, 402] width 583 height 50
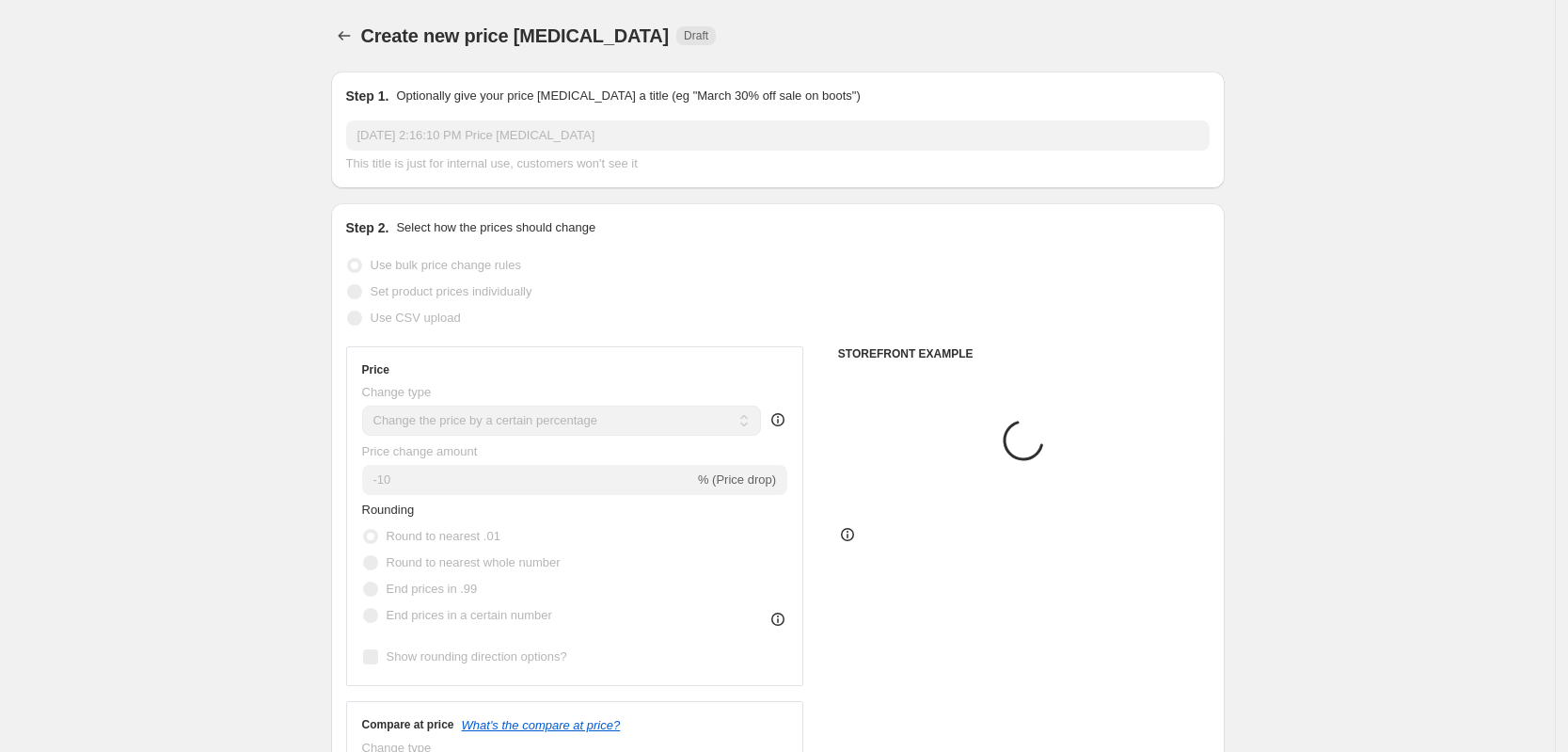
scroll to position [883, 0]
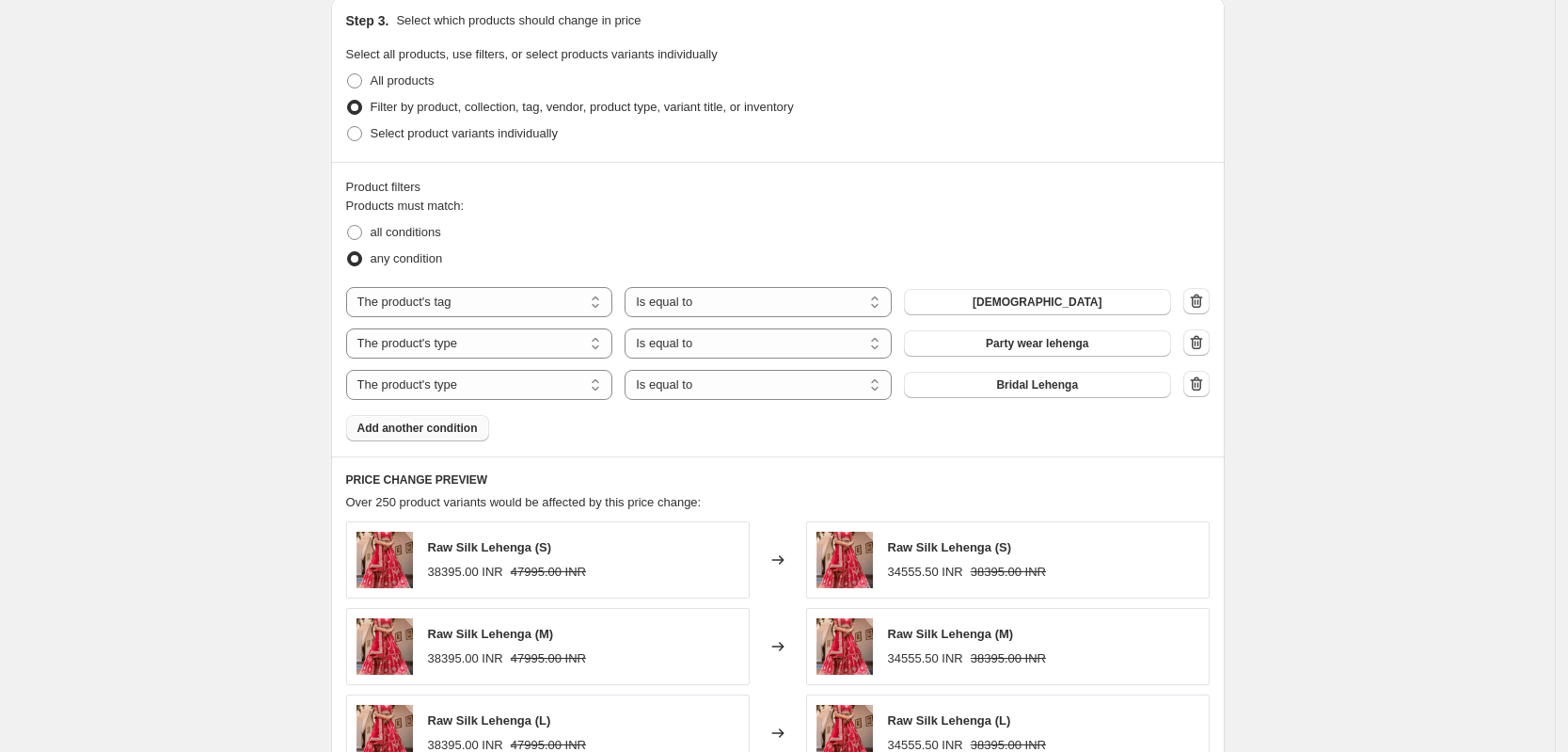
click at [431, 433] on span "Add another condition" at bounding box center [418, 427] width 121 height 15
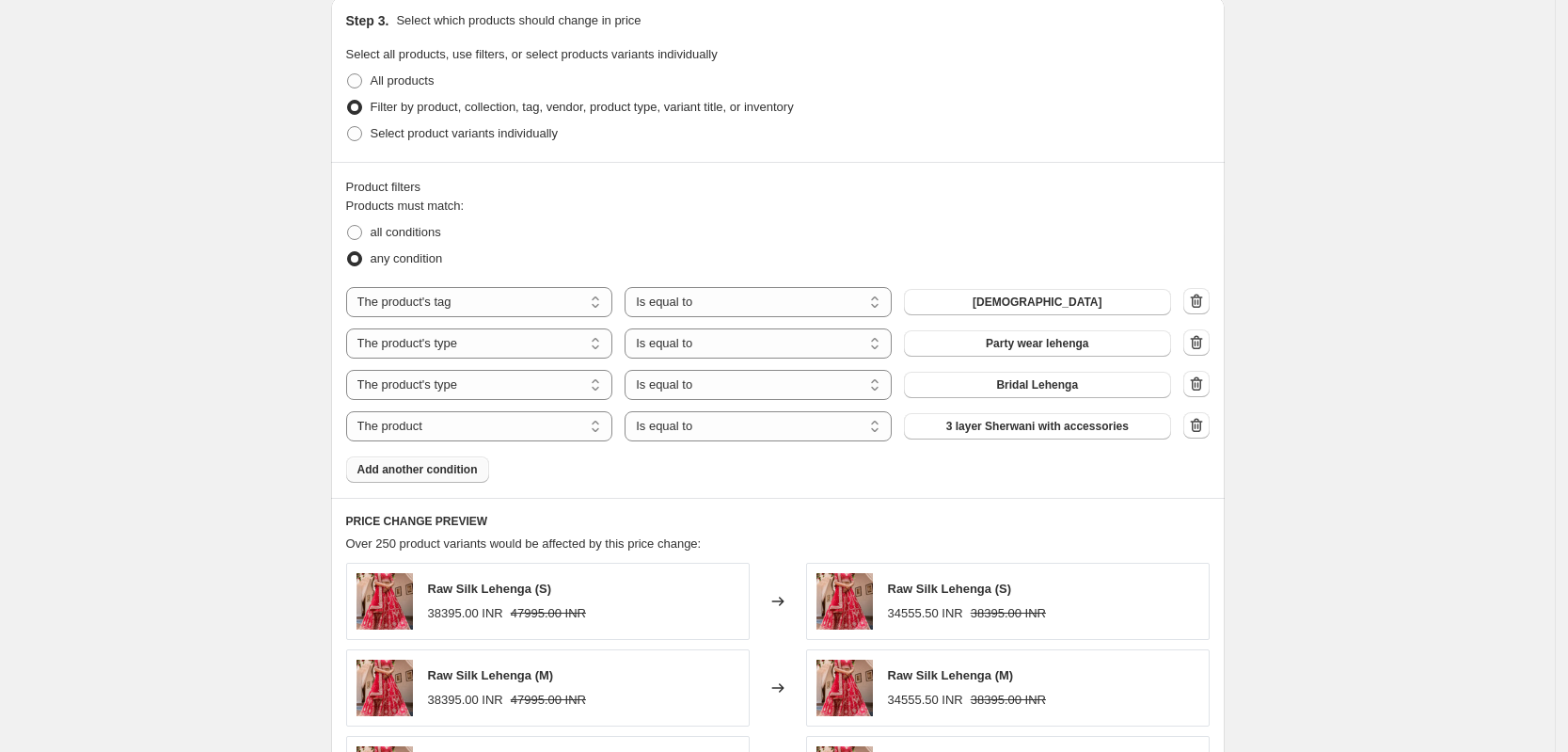
click at [1201, 423] on icon "button" at bounding box center [1196, 424] width 13 height 14
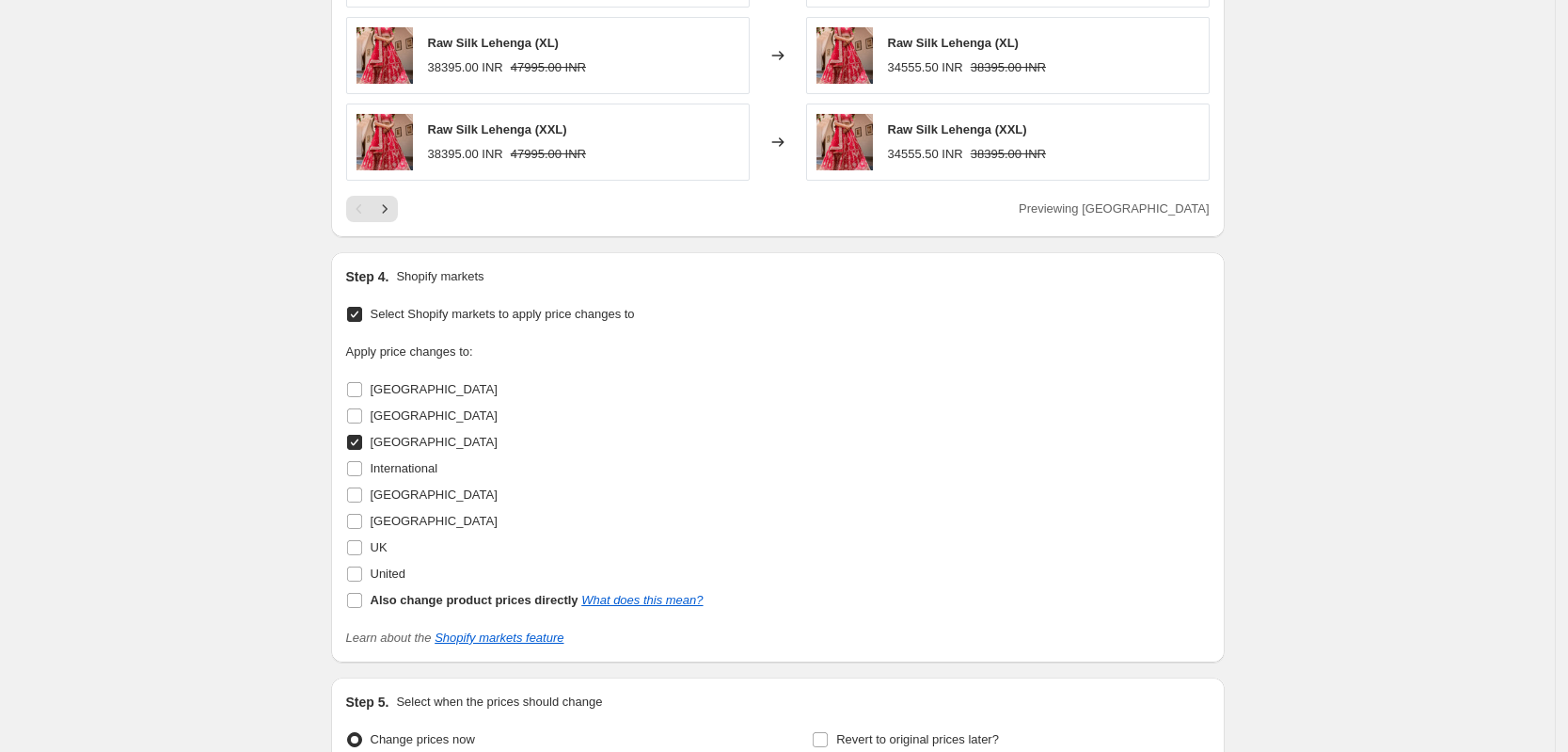
scroll to position [1850, 0]
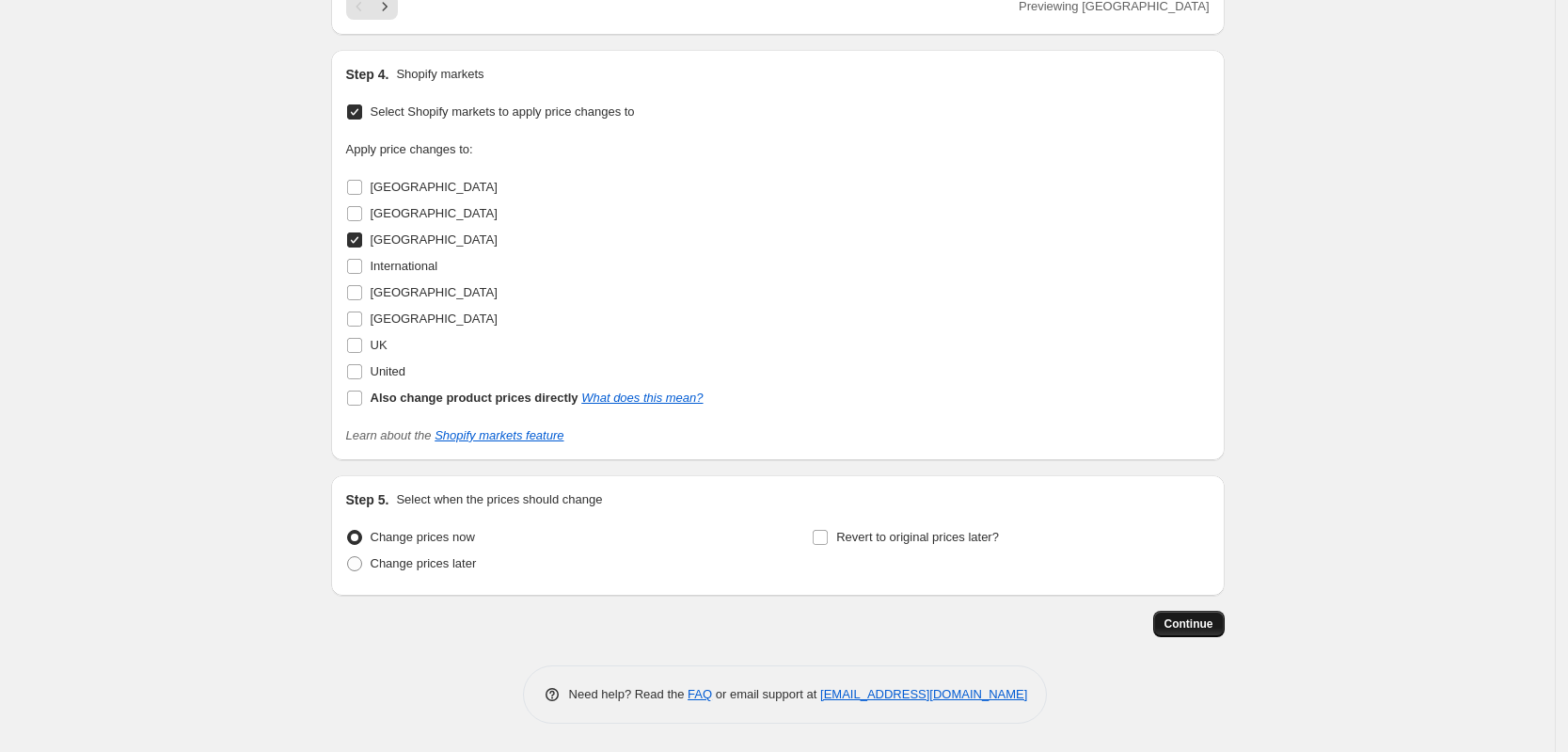
click at [1203, 628] on span "Continue" at bounding box center [1190, 623] width 49 height 15
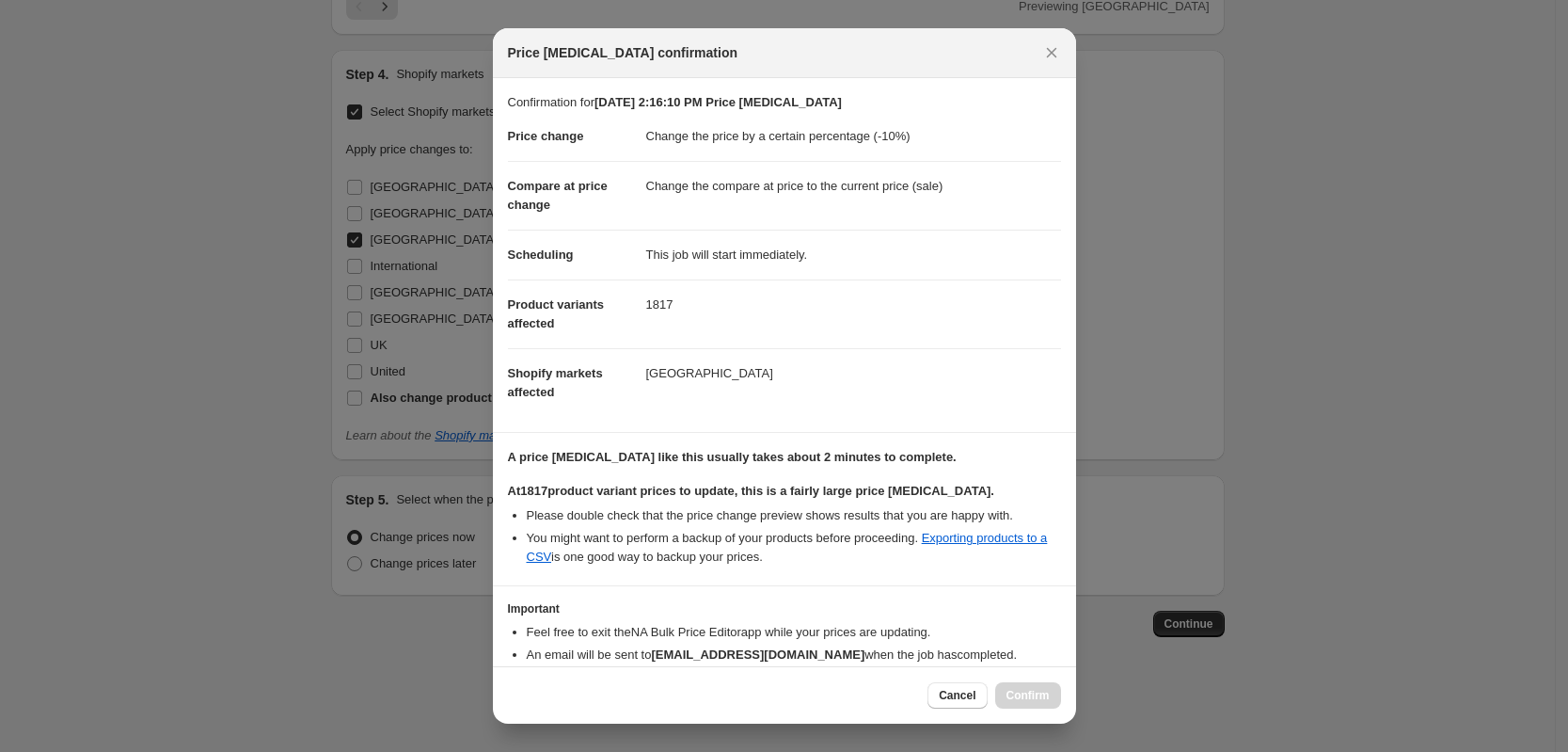
scroll to position [97, 0]
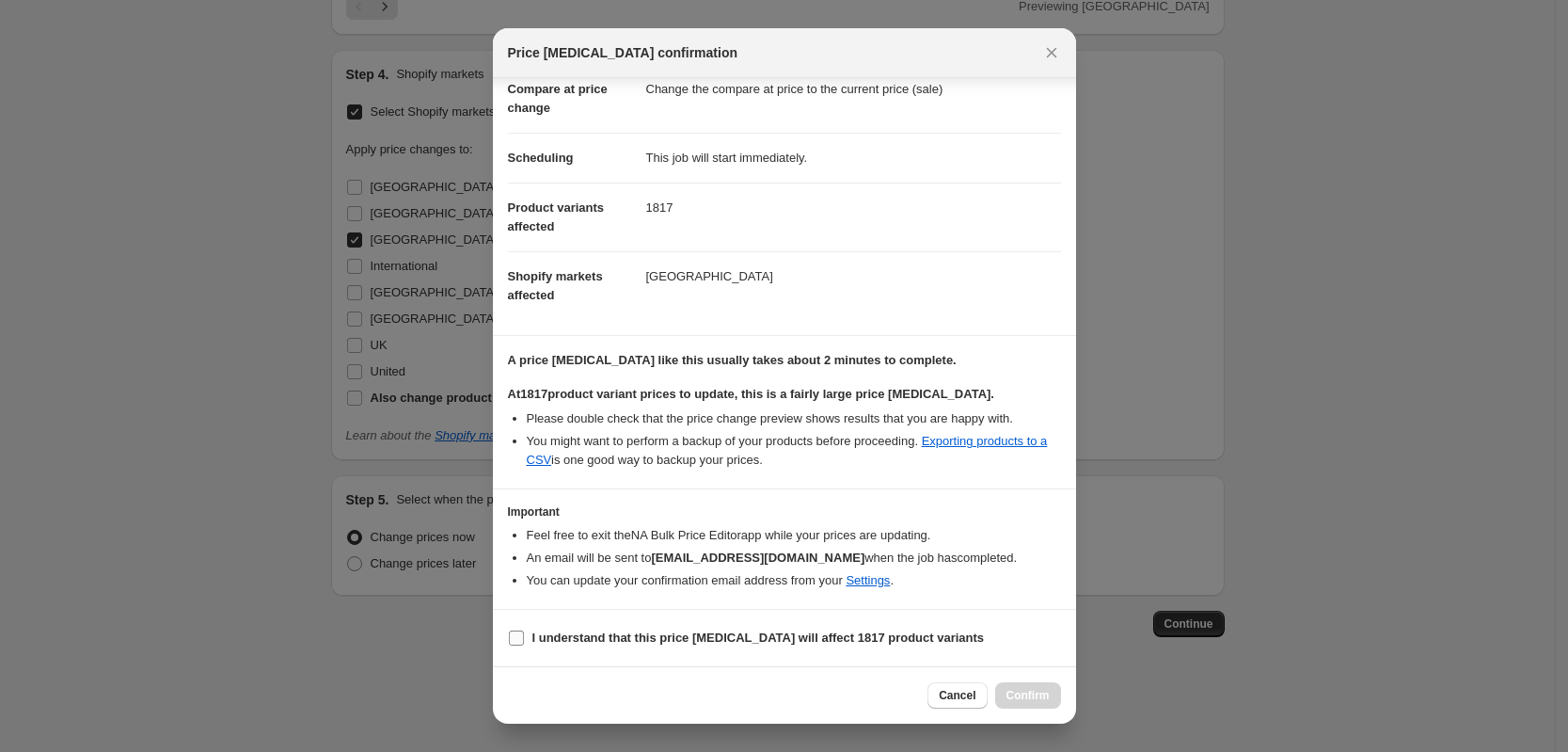
click at [522, 639] on input "I understand that this price [MEDICAL_DATA] will affect 1817 product variants" at bounding box center [516, 637] width 15 height 15
checkbox input "true"
click at [1035, 697] on span "Confirm" at bounding box center [1028, 694] width 43 height 15
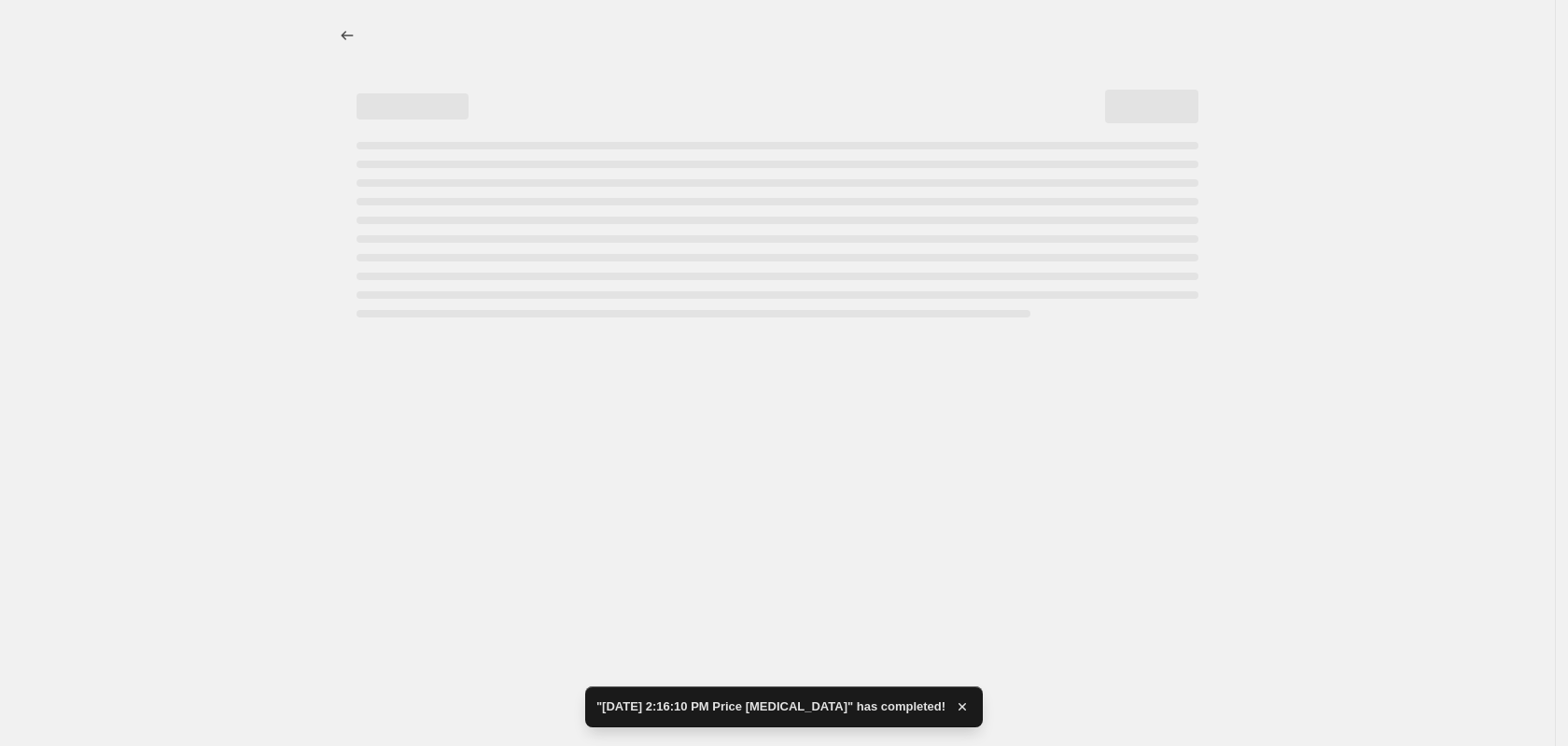
select select "percentage"
select select "tag"
select select "product_type"
